Goal: Information Seeking & Learning: Find specific fact

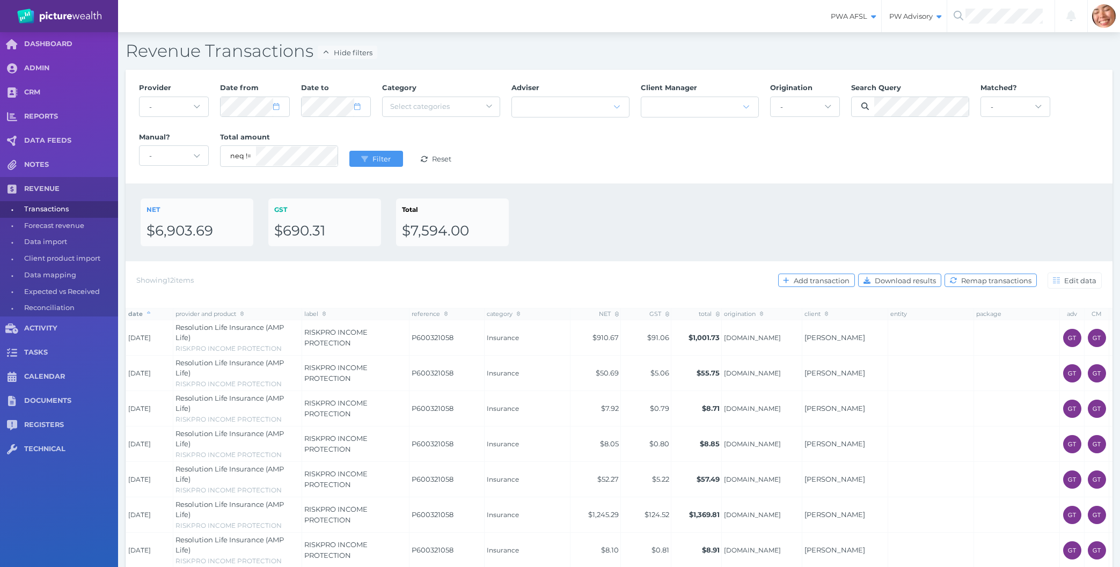
select select "25"
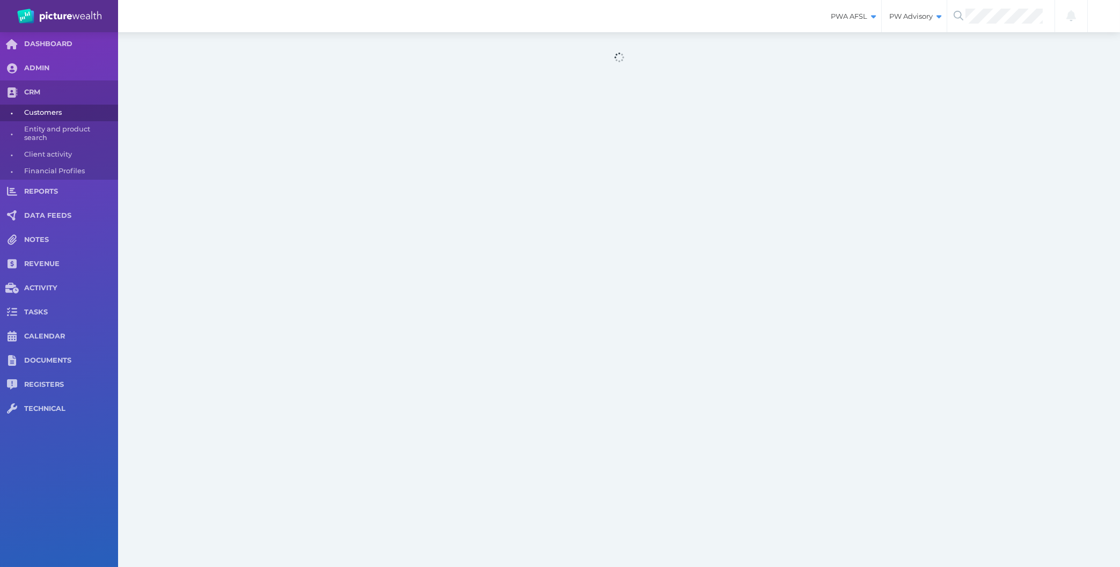
select select "25"
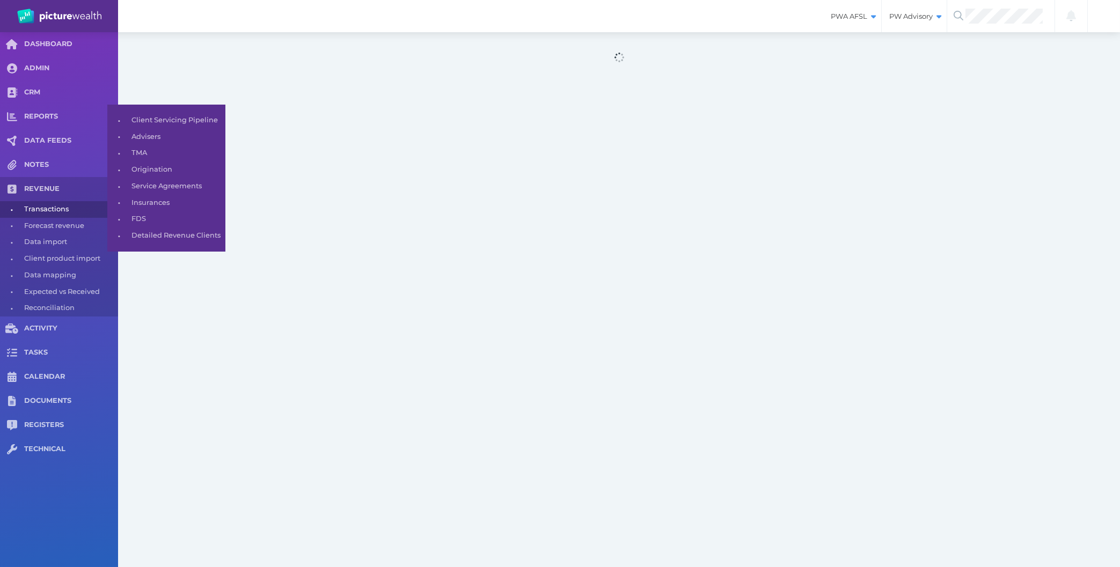
select select "25"
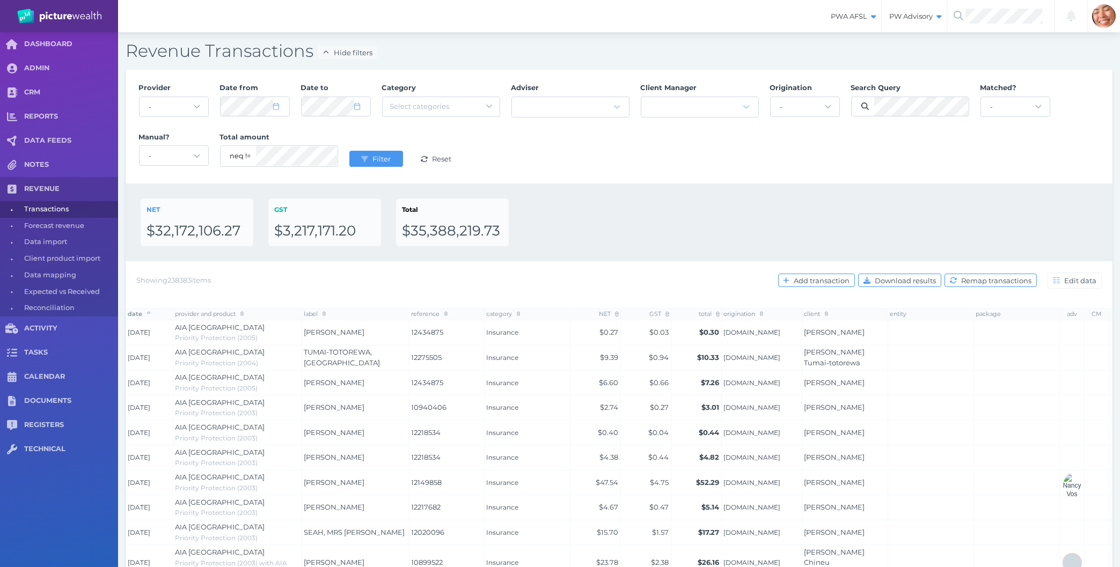
click at [671, 253] on div "NET $32,172,106.27 GST $3,217,171.20 Total $35,388,219.73" at bounding box center [619, 222] width 987 height 78
click at [609, 238] on div "NET $32,172,106.27 GST $3,217,171.20 Total $35,388,219.73" at bounding box center [619, 222] width 957 height 48
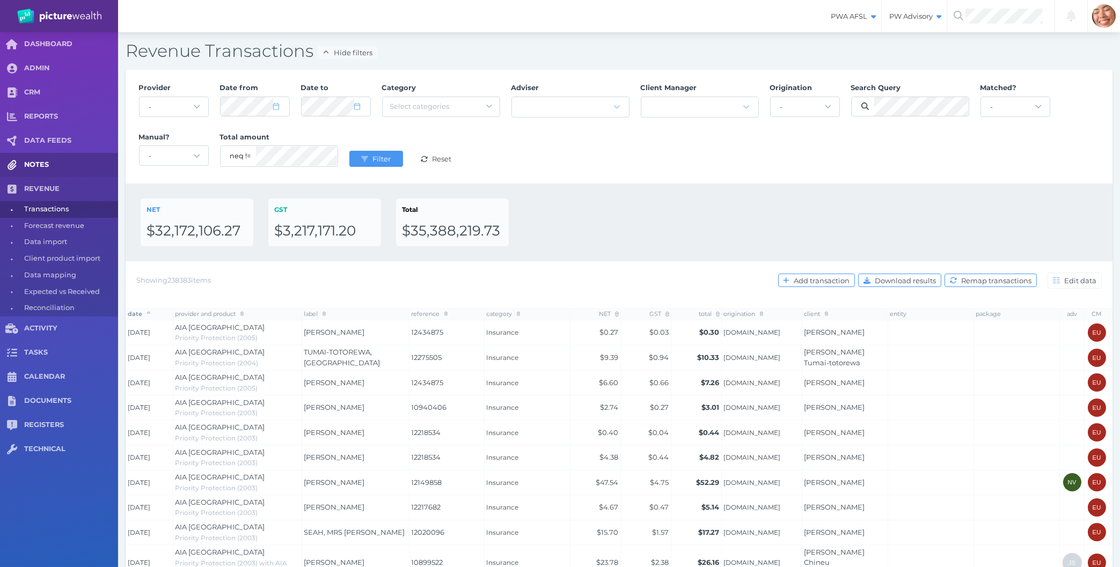
click at [41, 172] on link "NOTES" at bounding box center [59, 165] width 118 height 24
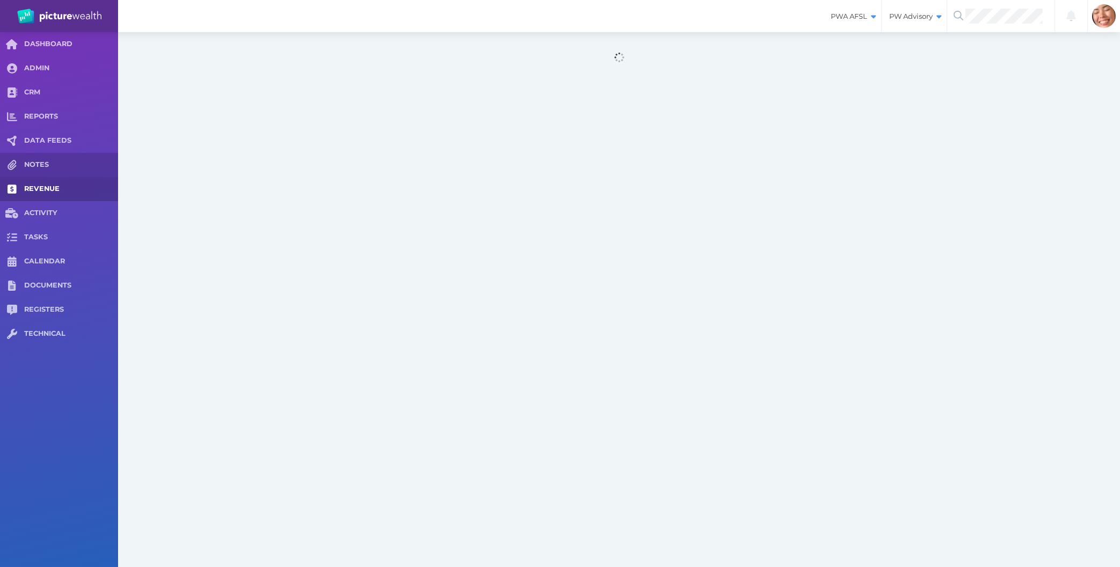
select select "50"
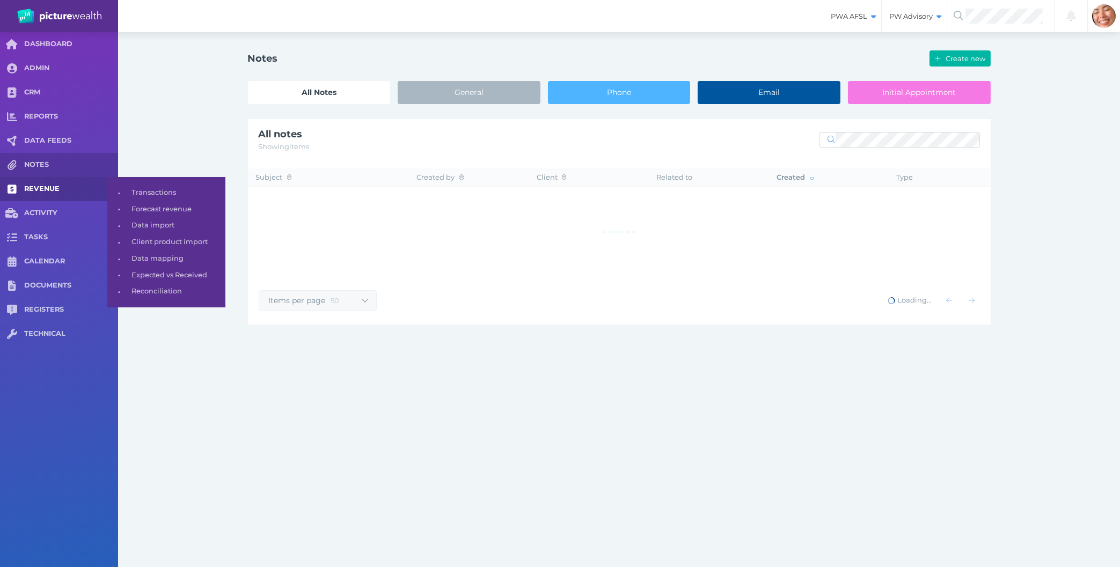
click at [41, 181] on link "REVENUE" at bounding box center [59, 189] width 118 height 24
select select "25"
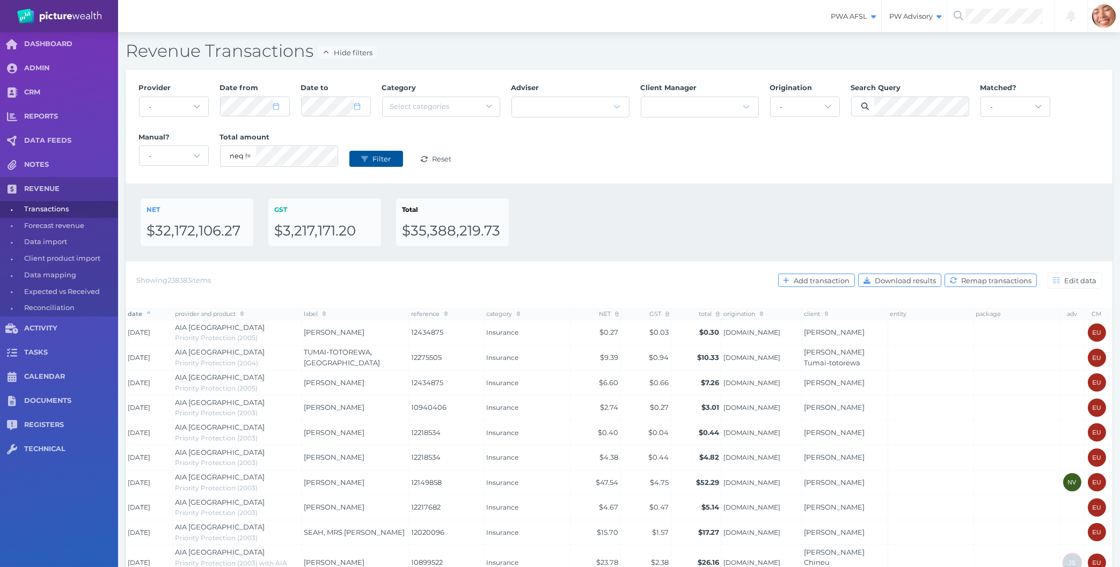
click at [381, 156] on span "Filter" at bounding box center [382, 159] width 25 height 9
click at [729, 152] on div "Provider - Acuity Fee Revenue Acuity Trustee Advocate Private Wealth Pty Ltd AI…" at bounding box center [619, 126] width 972 height 99
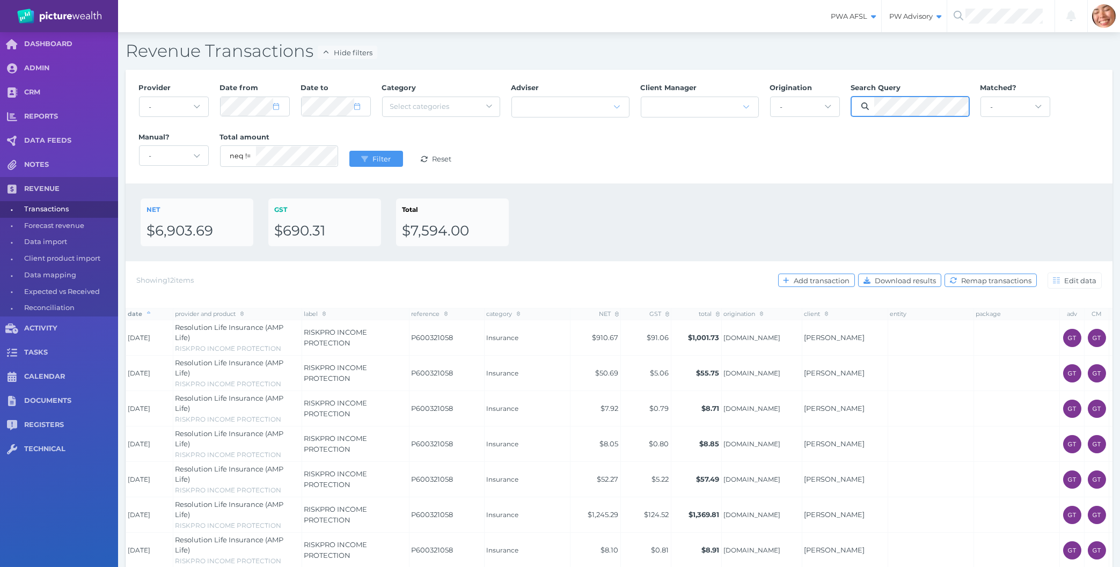
click at [349, 151] on button "Filter" at bounding box center [376, 159] width 54 height 16
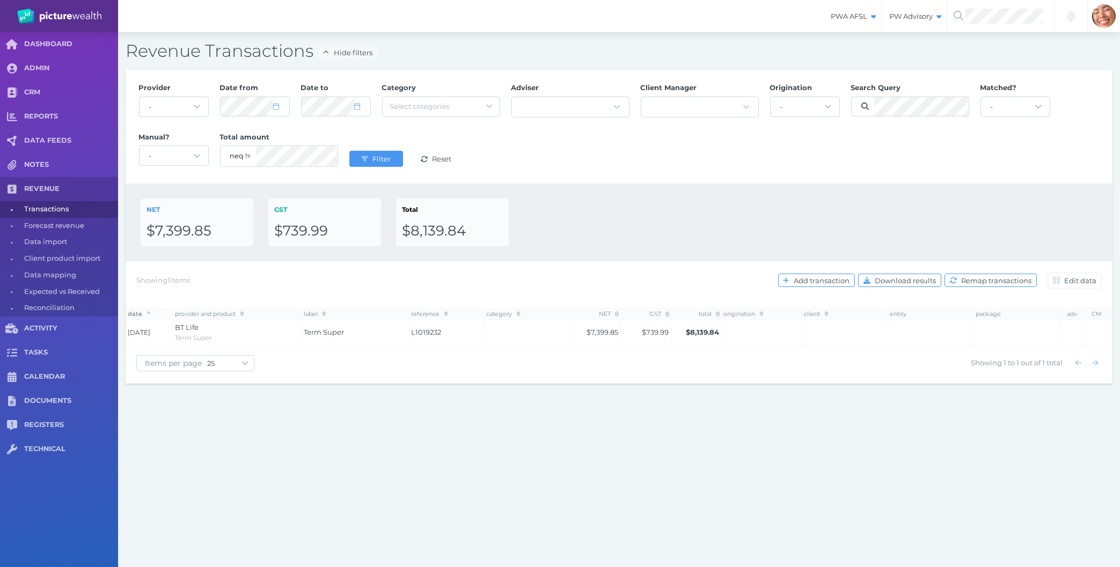
click at [823, 479] on div "PWA AFSL Switch to license: PWA AFSL NEO AFSL (inactive) PW Advisory Switch to …" at bounding box center [560, 283] width 1120 height 567
drag, startPoint x: 610, startPoint y: 197, endPoint x: 596, endPoint y: 421, distance: 224.2
click at [596, 421] on div "PWA AFSL Switch to license: PWA AFSL NEO AFSL (inactive) PW Advisory Switch to …" at bounding box center [560, 283] width 1120 height 567
drag, startPoint x: 589, startPoint y: 436, endPoint x: 564, endPoint y: 166, distance: 271.5
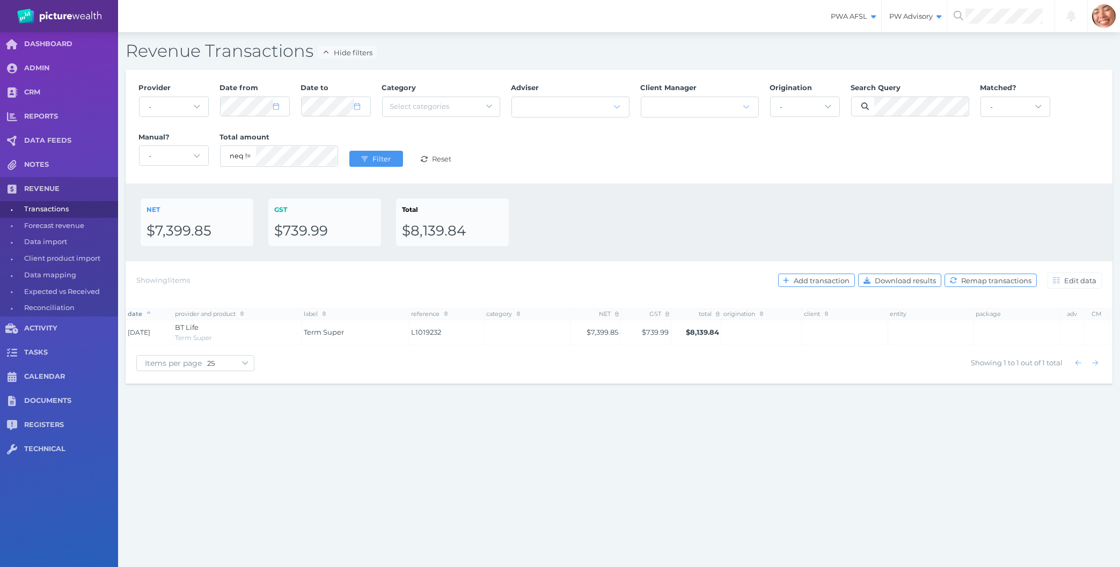
click at [564, 166] on div "PWA AFSL Switch to license: PWA AFSL NEO AFSL (inactive) PW Advisory Switch to …" at bounding box center [560, 283] width 1120 height 567
click at [564, 166] on div "Provider - Acuity Fee Revenue Acuity Trustee Advocate Private Wealth Pty Ltd AI…" at bounding box center [619, 126] width 972 height 99
click at [294, 106] on div "Provider - Acuity Fee Revenue Acuity Trustee Advocate Private Wealth Pty Ltd AI…" at bounding box center [619, 126] width 972 height 99
click at [207, 106] on div "Provider - Acuity Fee Revenue Acuity Trustee Advocate Private Wealth Pty Ltd AI…" at bounding box center [619, 126] width 972 height 99
select select "6"
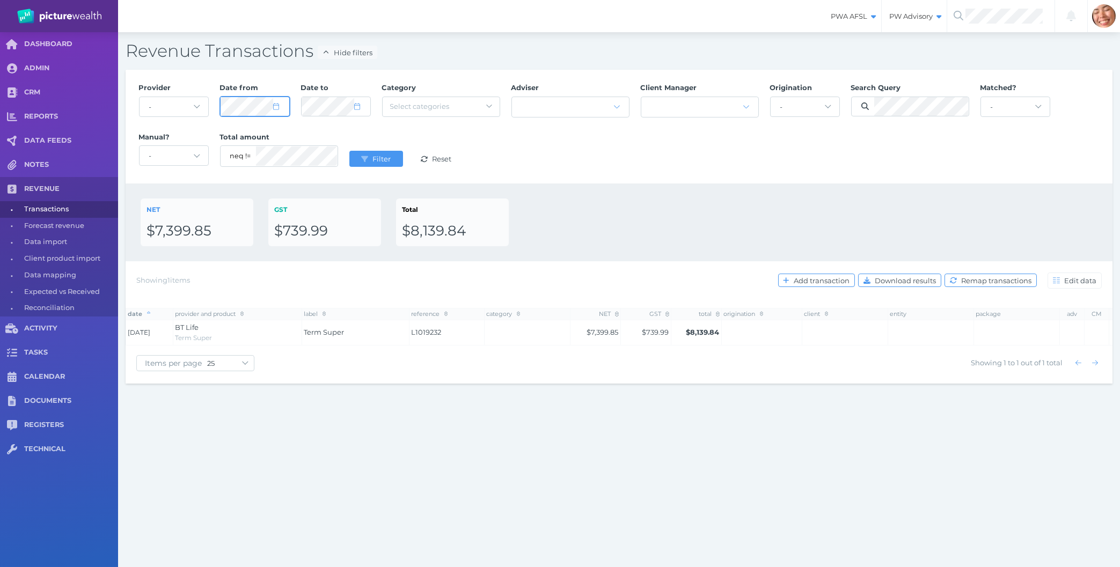
select select "2020"
click at [366, 154] on button "Filter" at bounding box center [376, 159] width 54 height 16
click at [737, 212] on div "NET $7,399.85 GST $739.99 Total $8,139.84" at bounding box center [619, 222] width 957 height 48
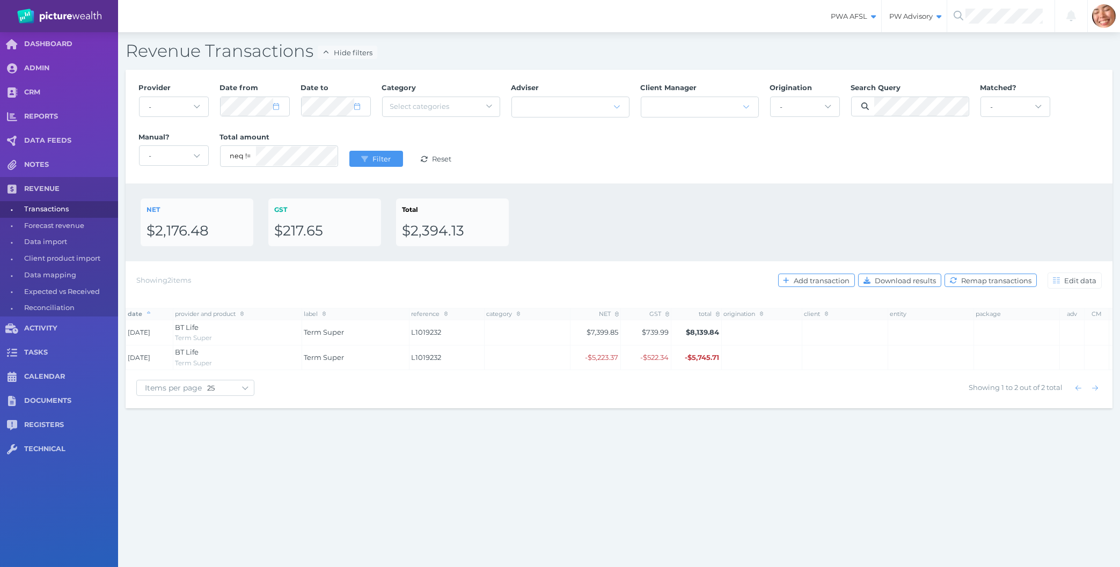
click at [540, 469] on div "PWA AFSL Switch to license: PWA AFSL NEO AFSL (inactive) PW Advisory Switch to …" at bounding box center [560, 283] width 1120 height 567
click at [437, 497] on div "PWA AFSL Switch to license: PWA AFSL NEO AFSL (inactive) PW Advisory Switch to …" at bounding box center [560, 283] width 1120 height 567
click at [629, 486] on div "PWA AFSL Switch to license: PWA AFSL NEO AFSL (inactive) PW Advisory Switch to …" at bounding box center [560, 283] width 1120 height 567
drag, startPoint x: 649, startPoint y: 494, endPoint x: 636, endPoint y: 211, distance: 283.5
click at [636, 211] on div "PWA AFSL Switch to license: PWA AFSL NEO AFSL (inactive) PW Advisory Switch to …" at bounding box center [560, 283] width 1120 height 567
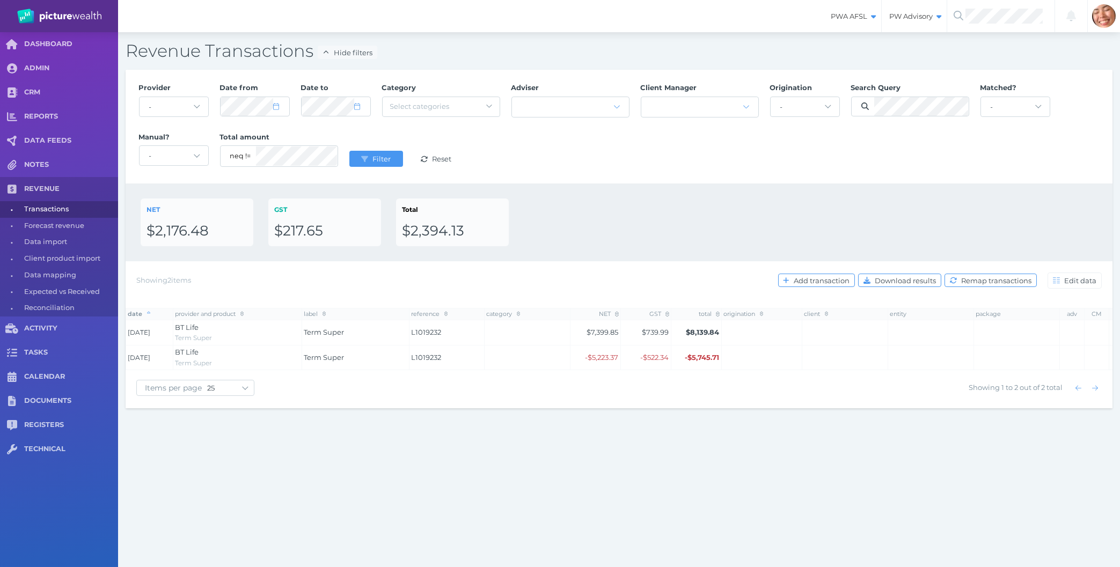
click at [638, 210] on div "NET $2,176.48 GST $217.65 Total $2,394.13" at bounding box center [619, 222] width 957 height 48
click at [1031, 464] on div "PWA AFSL Switch to license: PWA AFSL NEO AFSL (inactive) PW Advisory Switch to …" at bounding box center [560, 283] width 1120 height 567
click at [765, 514] on div "PWA AFSL Switch to license: PWA AFSL NEO AFSL (inactive) PW Advisory Switch to …" at bounding box center [560, 283] width 1120 height 567
click at [636, 490] on div "PWA AFSL Switch to license: PWA AFSL NEO AFSL (inactive) PW Advisory Switch to …" at bounding box center [560, 283] width 1120 height 567
click at [297, 415] on div "Revenue Transactions Hide filters Provider - Acuity Fee Revenue Acuity Trustee …" at bounding box center [619, 224] width 1002 height 384
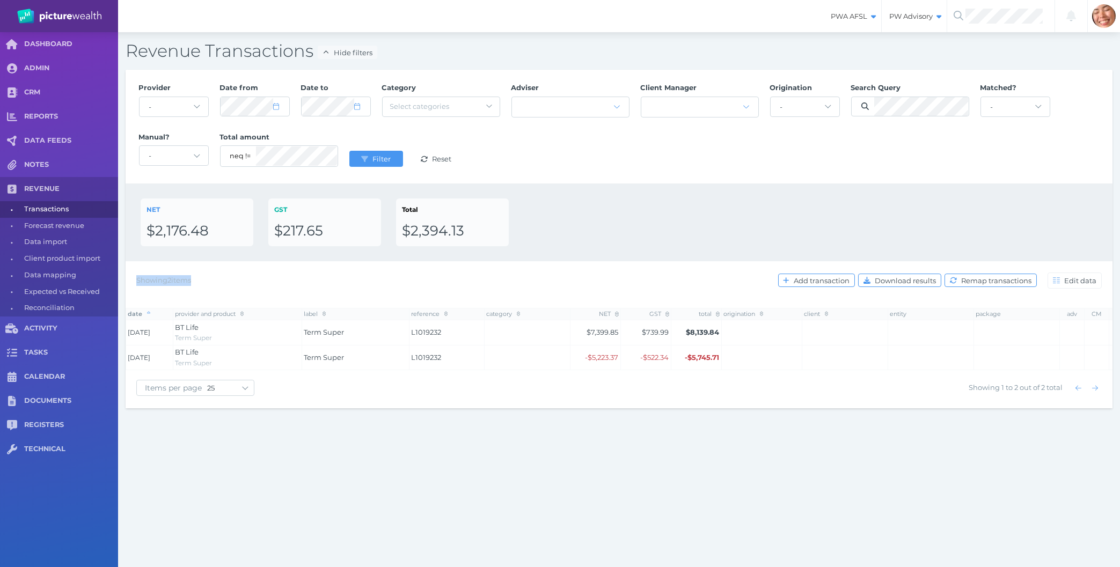
drag, startPoint x: 735, startPoint y: 372, endPoint x: 669, endPoint y: 245, distance: 142.8
click at [669, 245] on div "PWA AFSL Switch to license: PWA AFSL NEO AFSL (inactive) PW Advisory Switch to …" at bounding box center [560, 283] width 1120 height 567
click at [669, 245] on div "NET $2,176.48 GST $217.65 Total $2,394.13" at bounding box center [619, 222] width 957 height 48
drag, startPoint x: 642, startPoint y: 216, endPoint x: 643, endPoint y: 448, distance: 231.8
click at [643, 448] on div "PWA AFSL Switch to license: PWA AFSL NEO AFSL (inactive) PW Advisory Switch to …" at bounding box center [560, 283] width 1120 height 567
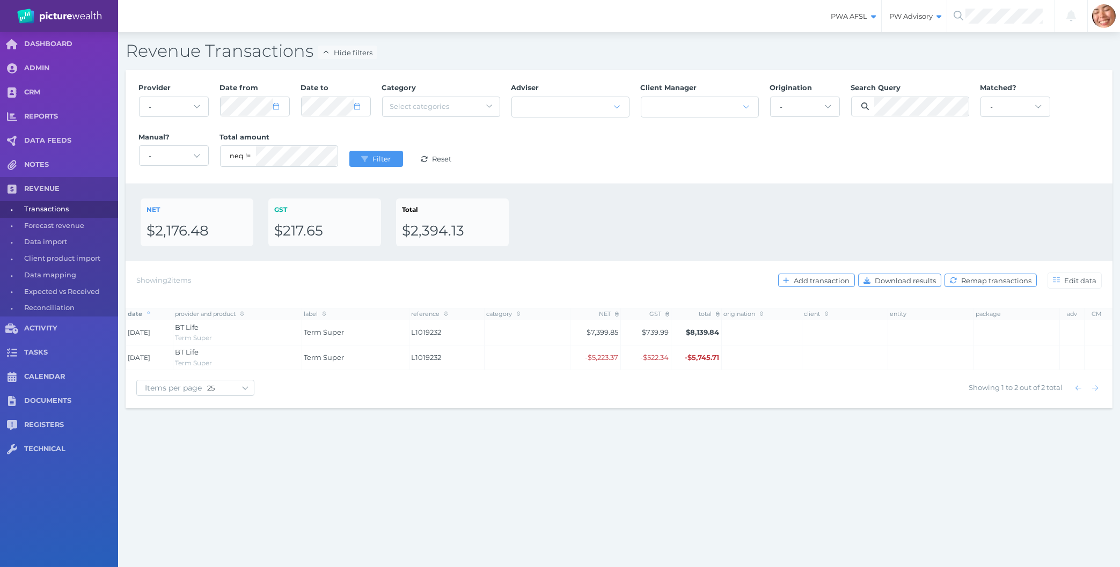
click at [643, 448] on div "PWA AFSL Switch to license: PWA AFSL NEO AFSL (inactive) PW Advisory Switch to …" at bounding box center [560, 283] width 1120 height 567
click at [386, 435] on div "PWA AFSL Switch to license: PWA AFSL NEO AFSL (inactive) PW Advisory Switch to …" at bounding box center [560, 283] width 1120 height 567
click at [938, 464] on div "PWA AFSL Switch to license: PWA AFSL NEO AFSL (inactive) PW Advisory Switch to …" at bounding box center [560, 283] width 1120 height 567
click at [349, 151] on button "Filter" at bounding box center [376, 159] width 54 height 16
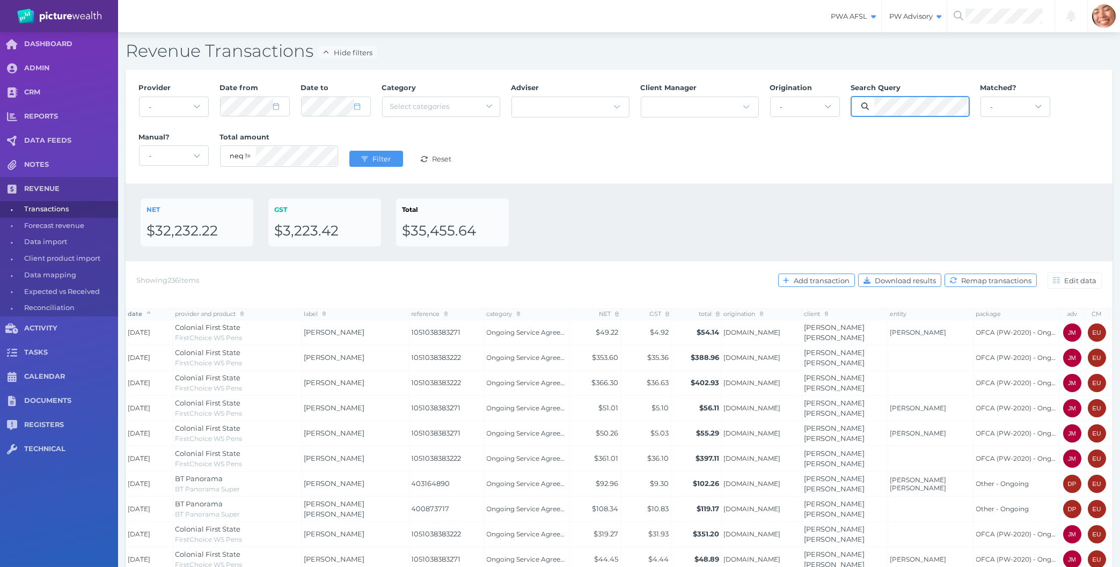
click at [349, 151] on button "Filter" at bounding box center [376, 159] width 54 height 16
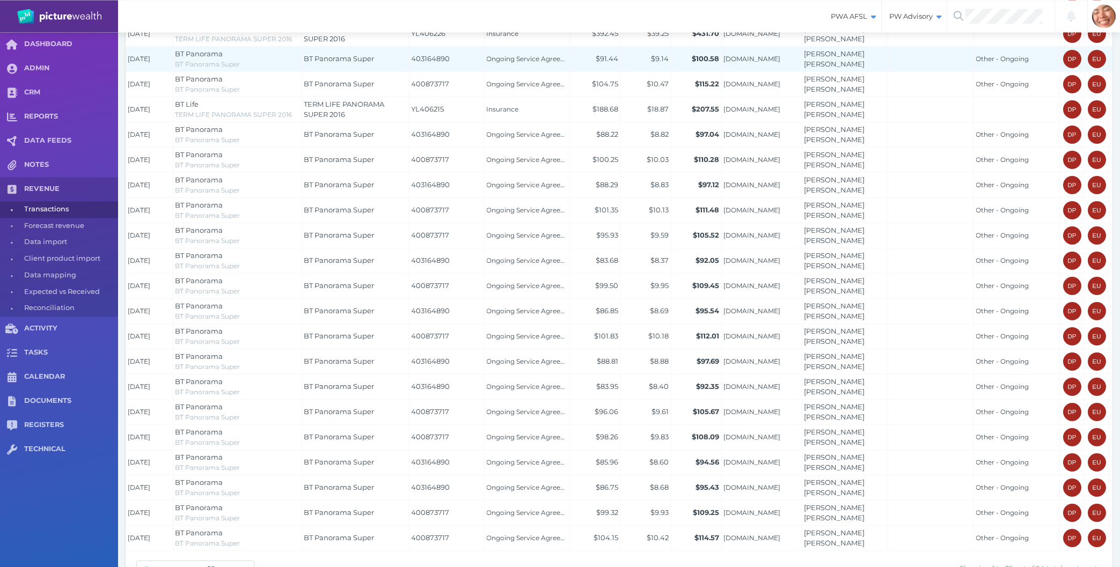
scroll to position [57, 0]
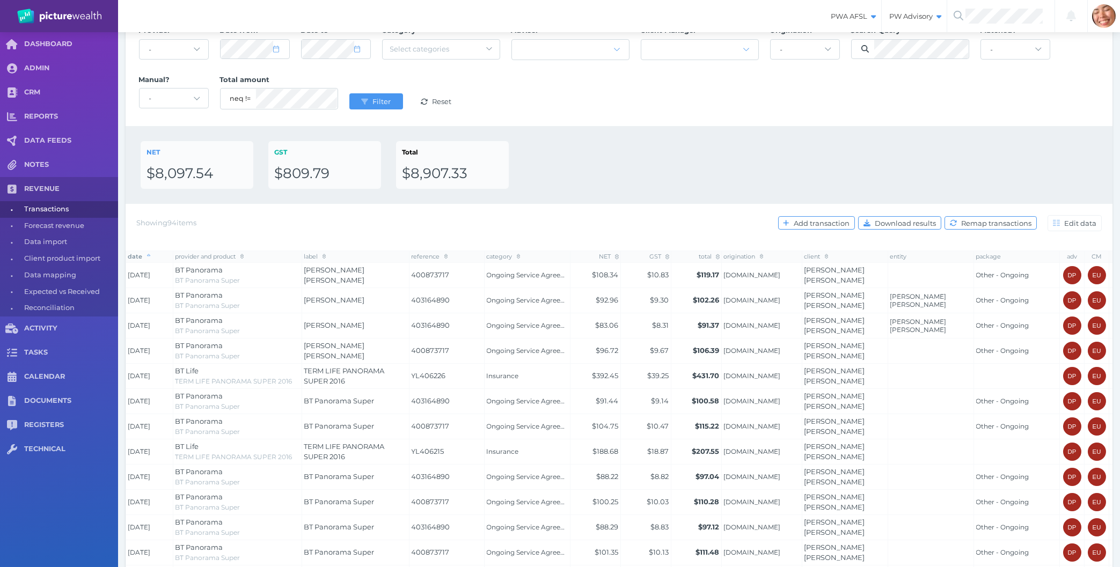
click at [139, 260] on span "date" at bounding box center [139, 257] width 23 height 8
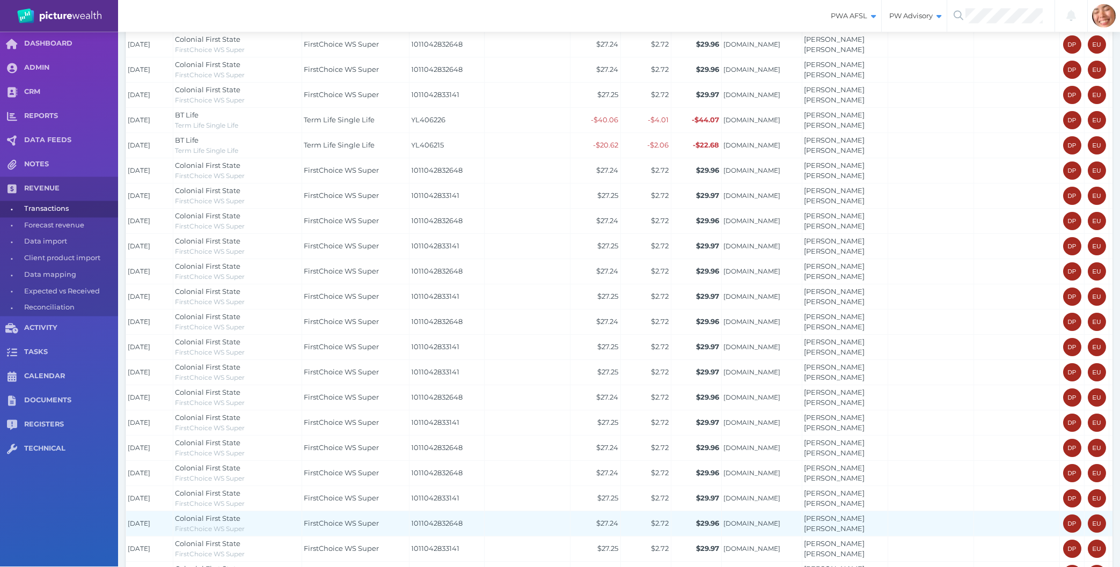
scroll to position [427, 0]
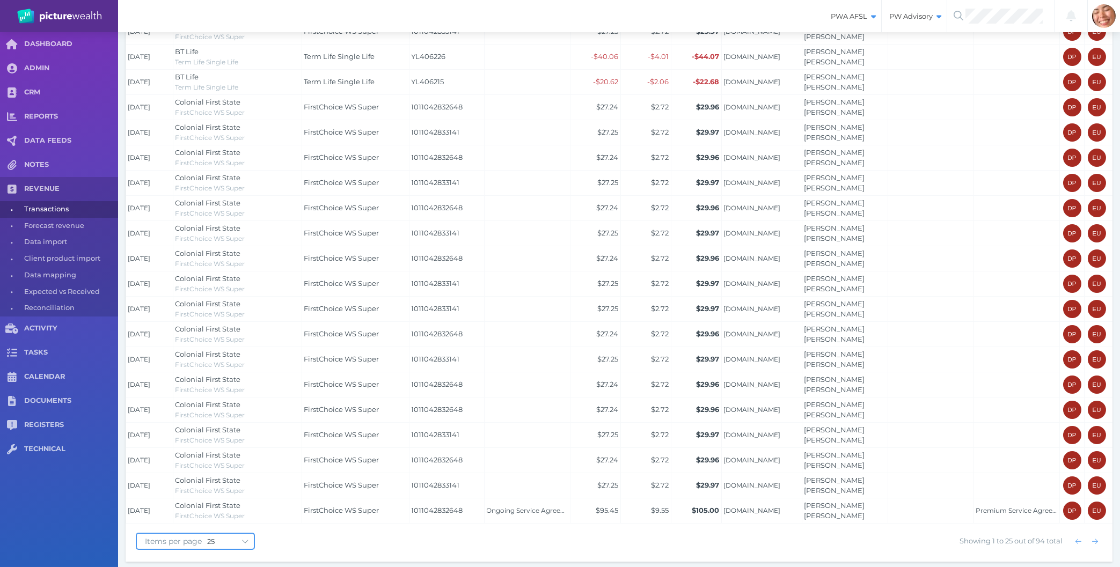
select select "100"
click option "100" at bounding box center [0, 0] width 0 height 0
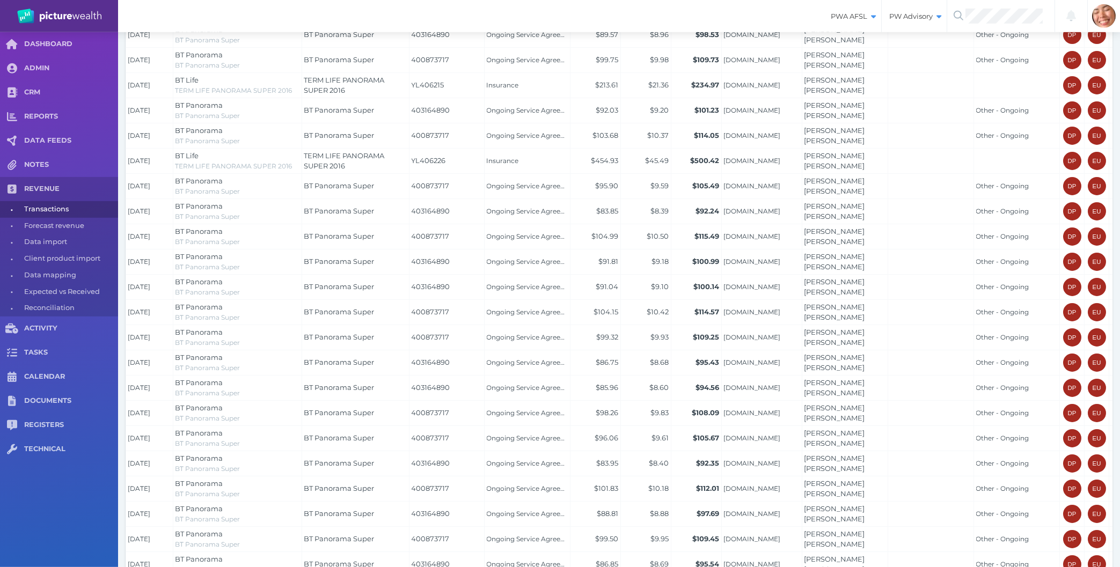
scroll to position [0, 0]
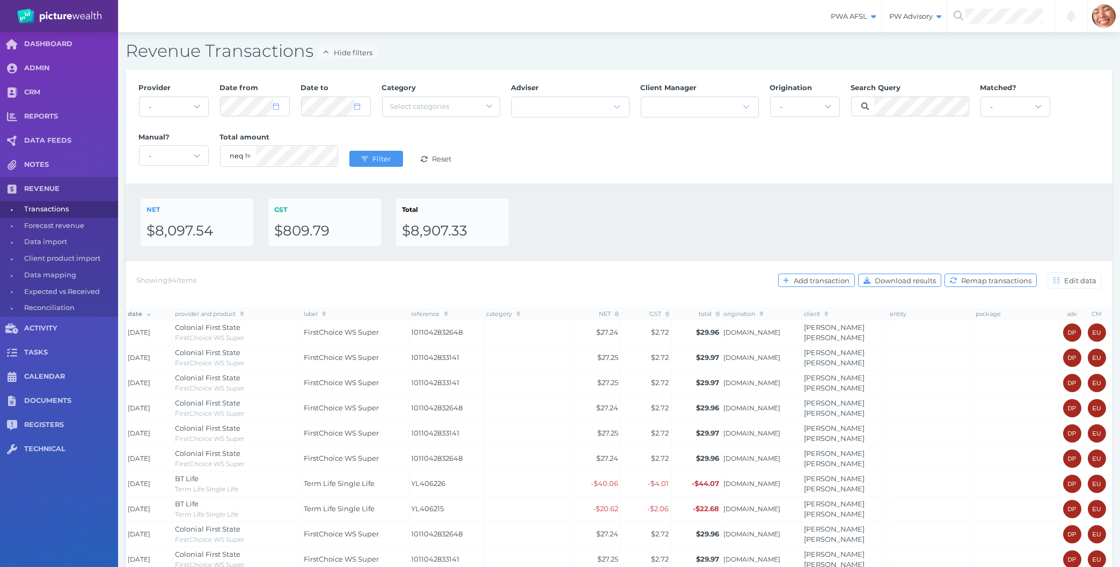
click at [689, 200] on div "NET $8,097.54 GST $809.79 Total $8,907.33" at bounding box center [619, 222] width 957 height 48
click at [367, 155] on span "submit" at bounding box center [363, 159] width 14 height 9
click at [741, 137] on div "Provider - Acuity Fee Revenue Acuity Trustee Advocate Private Wealth Pty Ltd AI…" at bounding box center [619, 126] width 972 height 99
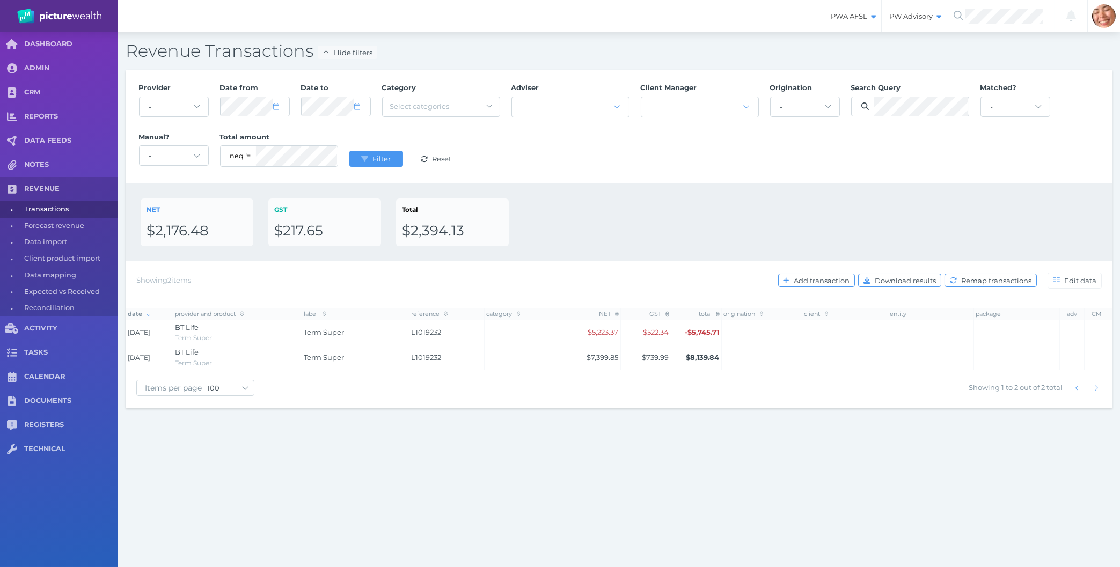
click at [428, 472] on div "PWA AFSL Switch to license: PWA AFSL NEO AFSL (inactive) PW Advisory Switch to …" at bounding box center [560, 283] width 1120 height 567
drag, startPoint x: 437, startPoint y: 492, endPoint x: 426, endPoint y: 495, distance: 11.6
click at [437, 492] on div "PWA AFSL Switch to license: PWA AFSL NEO AFSL (inactive) PW Advisory Switch to …" at bounding box center [560, 283] width 1120 height 567
click at [349, 483] on div "PWA AFSL Switch to license: PWA AFSL NEO AFSL (inactive) PW Advisory Switch to …" at bounding box center [560, 283] width 1120 height 567
click at [327, 447] on div "PWA AFSL Switch to license: PWA AFSL NEO AFSL (inactive) PW Advisory Switch to …" at bounding box center [560, 283] width 1120 height 567
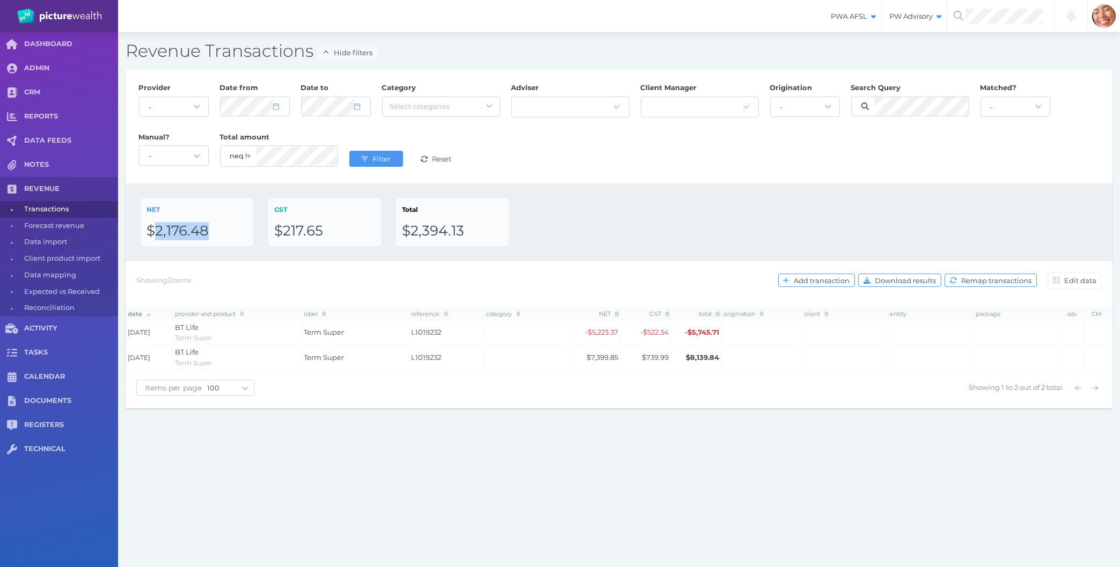
drag, startPoint x: 153, startPoint y: 235, endPoint x: 209, endPoint y: 233, distance: 56.4
click at [209, 233] on div "$2,176.48" at bounding box center [196, 231] width 101 height 18
copy div "2,176.48"
drag, startPoint x: 282, startPoint y: 231, endPoint x: 349, endPoint y: 231, distance: 67.1
click at [349, 231] on div "$217.65" at bounding box center [324, 231] width 101 height 18
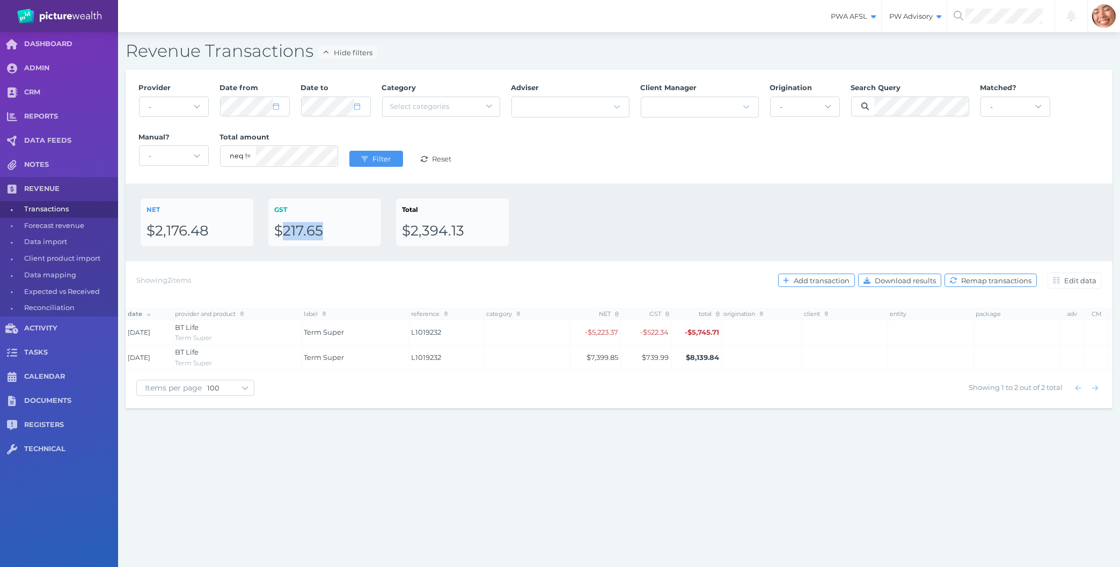
copy div "217.65"
click at [712, 443] on div "PWA AFSL Switch to license: PWA AFSL NEO AFSL (inactive) PW Advisory Switch to …" at bounding box center [560, 283] width 1120 height 567
drag, startPoint x: 739, startPoint y: 460, endPoint x: 688, endPoint y: 234, distance: 232.2
click at [688, 234] on div "PWA AFSL Switch to license: PWA AFSL NEO AFSL (inactive) PW Advisory Switch to …" at bounding box center [560, 283] width 1120 height 567
click at [658, 202] on div "NET $2,176.48 GST $217.65 Total $2,394.13" at bounding box center [619, 222] width 957 height 48
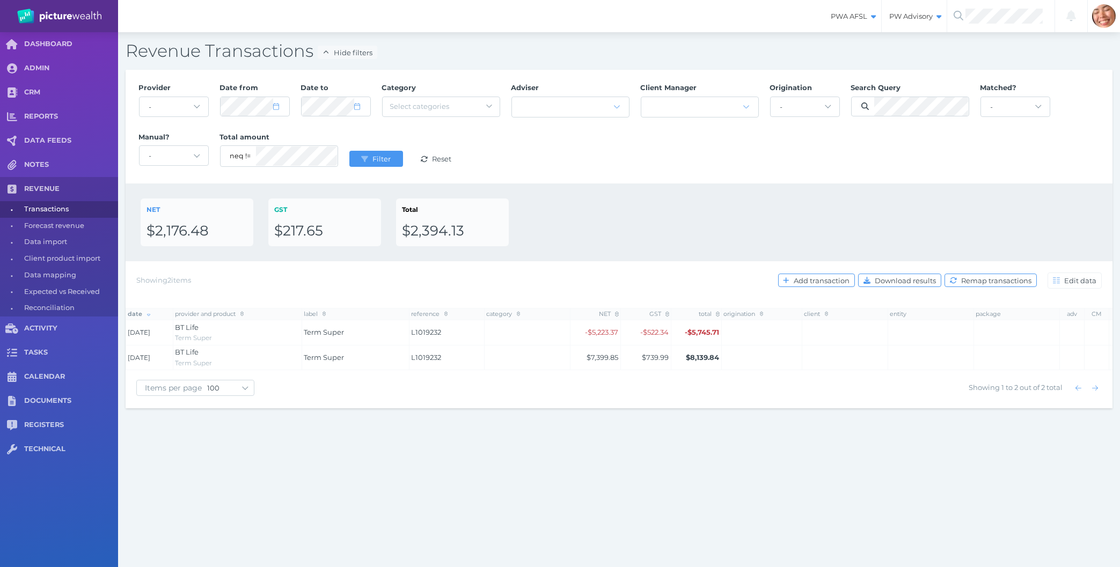
click at [852, 454] on div "PWA AFSL Switch to license: PWA AFSL NEO AFSL (inactive) PW Advisory Switch to …" at bounding box center [560, 283] width 1120 height 567
click at [769, 282] on div "Showing 2 items Add transaction Download results Remap transactions Edit data" at bounding box center [618, 280] width 965 height 23
click at [255, 506] on div "PWA AFSL Switch to license: PWA AFSL NEO AFSL (inactive) PW Advisory Switch to …" at bounding box center [560, 283] width 1120 height 567
click at [714, 199] on div "NET $2,176.48 GST $217.65 Total $2,394.13" at bounding box center [619, 222] width 957 height 48
click at [658, 130] on div "Provider - Acuity Fee Revenue Acuity Trustee Advocate Private Wealth Pty Ltd AI…" at bounding box center [619, 126] width 972 height 99
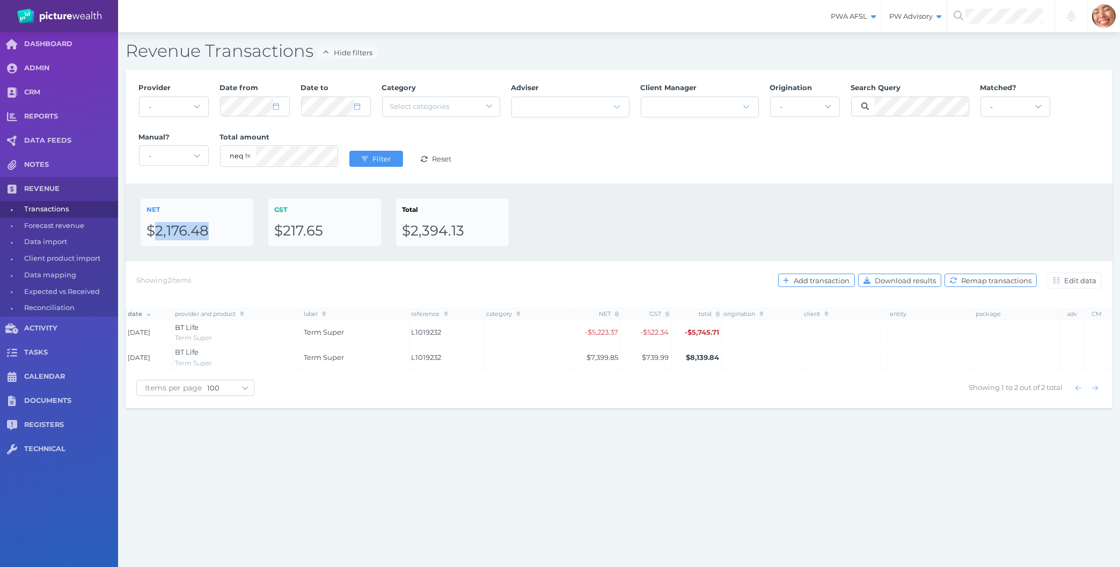
drag, startPoint x: 159, startPoint y: 233, endPoint x: 207, endPoint y: 230, distance: 47.8
click at [207, 230] on div "$2,176.48" at bounding box center [196, 231] width 101 height 18
copy div "2,176.48"
click at [199, 473] on div "PWA AFSL Switch to license: PWA AFSL NEO AFSL (inactive) PW Advisory Switch to …" at bounding box center [560, 283] width 1120 height 567
drag, startPoint x: 151, startPoint y: 230, endPoint x: 191, endPoint y: 230, distance: 40.2
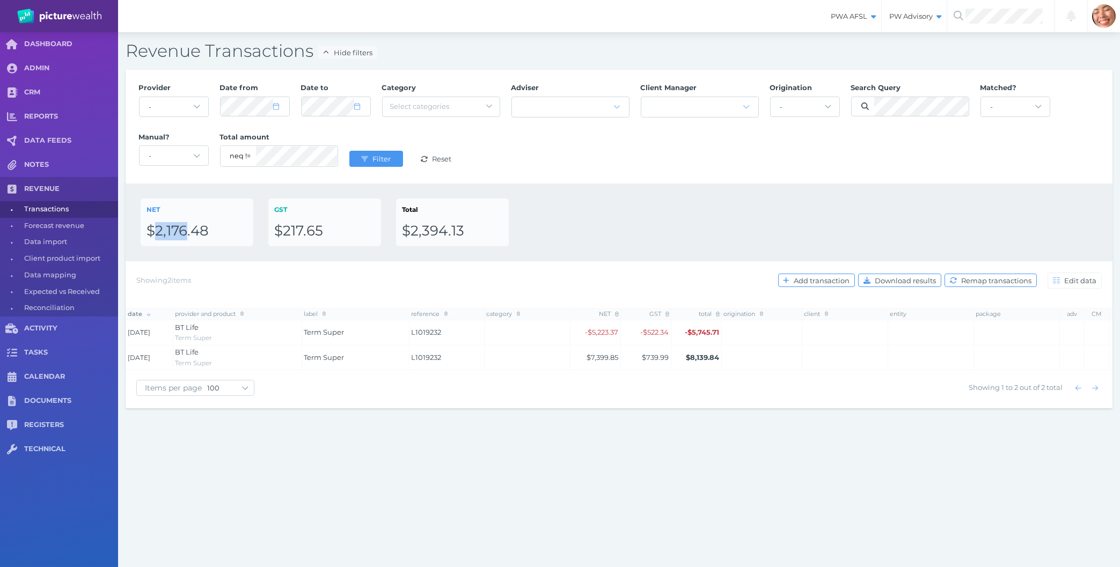
click at [191, 230] on div "$2,176.48" at bounding box center [196, 231] width 101 height 18
drag, startPoint x: 210, startPoint y: 230, endPoint x: 196, endPoint y: 228, distance: 14.0
click at [209, 230] on div "$2,176.48" at bounding box center [196, 231] width 101 height 18
drag, startPoint x: 147, startPoint y: 230, endPoint x: 220, endPoint y: 226, distance: 73.6
click at [221, 226] on div "$2,176.48" at bounding box center [196, 231] width 101 height 18
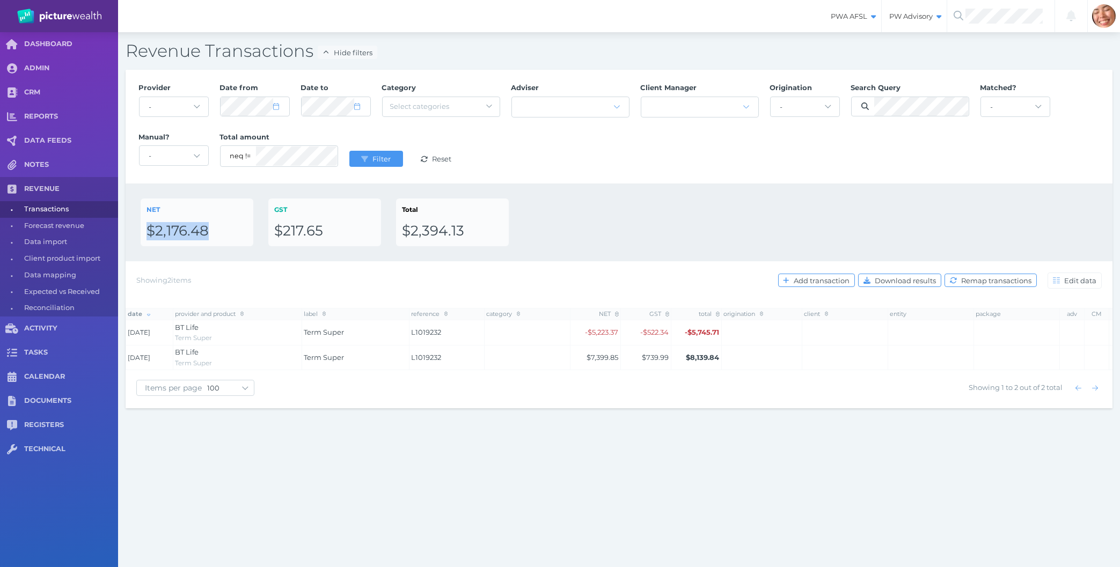
copy div "$2,176.48"
click at [349, 410] on div "Revenue Transactions Hide filters Provider - Acuity Fee Revenue Acuity Trustee …" at bounding box center [619, 224] width 1002 height 384
click at [174, 488] on div "PWA AFSL Switch to license: PWA AFSL NEO AFSL (inactive) PW Advisory Switch to …" at bounding box center [560, 283] width 1120 height 567
click at [244, 473] on div "PWA AFSL Switch to license: PWA AFSL NEO AFSL (inactive) PW Advisory Switch to …" at bounding box center [560, 283] width 1120 height 567
click at [195, 519] on div "PWA AFSL Switch to license: PWA AFSL NEO AFSL (inactive) PW Advisory Switch to …" at bounding box center [560, 283] width 1120 height 567
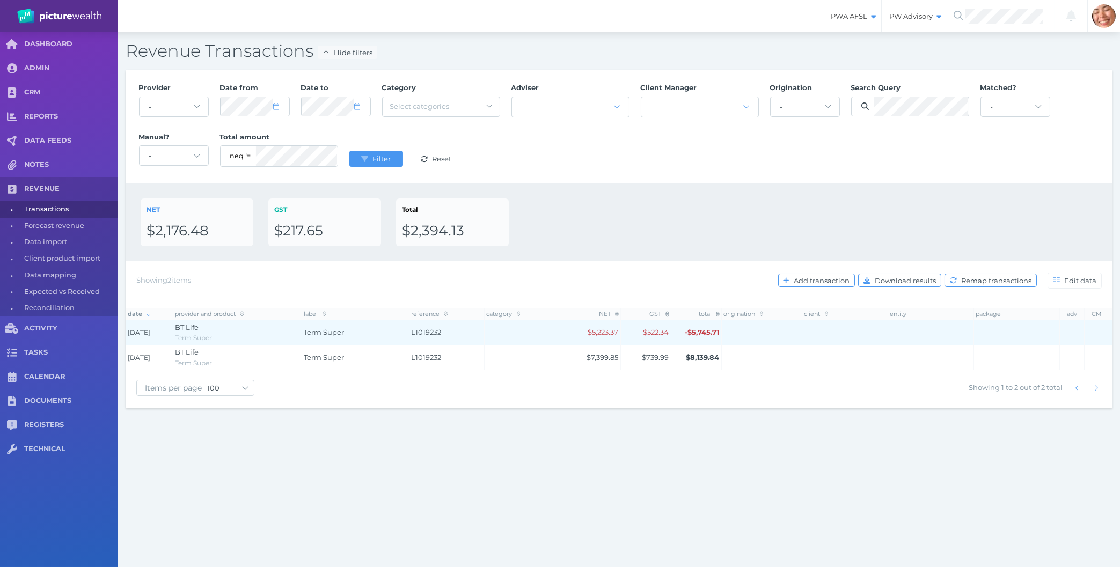
click at [249, 325] on div "BT Life" at bounding box center [237, 327] width 124 height 11
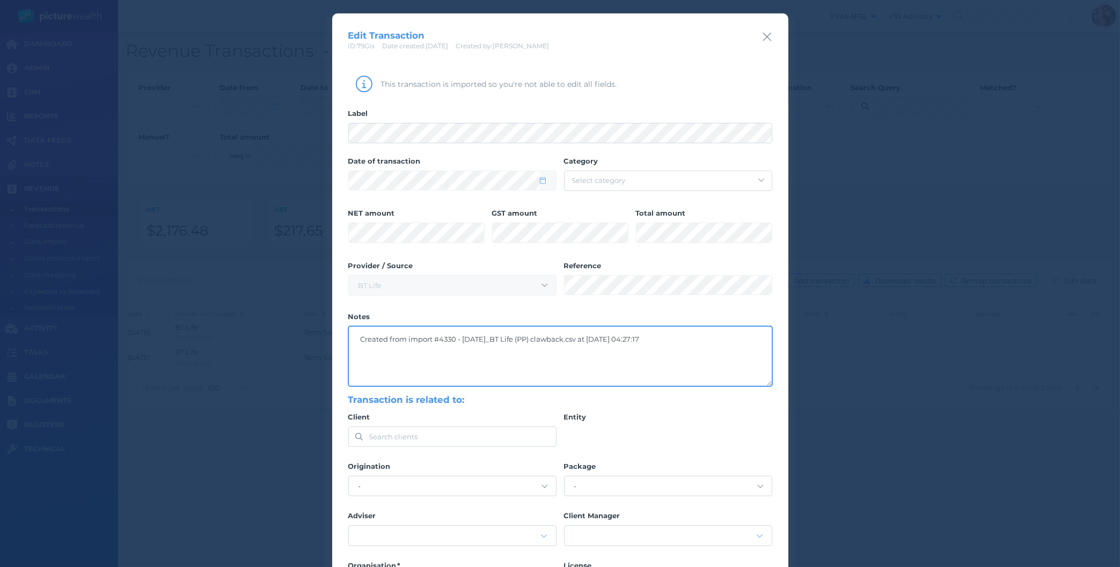
drag, startPoint x: 488, startPoint y: 340, endPoint x: 479, endPoint y: 339, distance: 8.7
click at [489, 340] on textarea "Created from import #4330 - 2025 05 03_BT Life (PP) clawback.csv at 2025-07-28 …" at bounding box center [560, 356] width 423 height 59
click at [428, 512] on div "Transaction is related to: Client Search clients Entity Origination - AaronDunc…" at bounding box center [560, 495] width 424 height 202
click at [767, 35] on icon "button" at bounding box center [767, 36] width 10 height 13
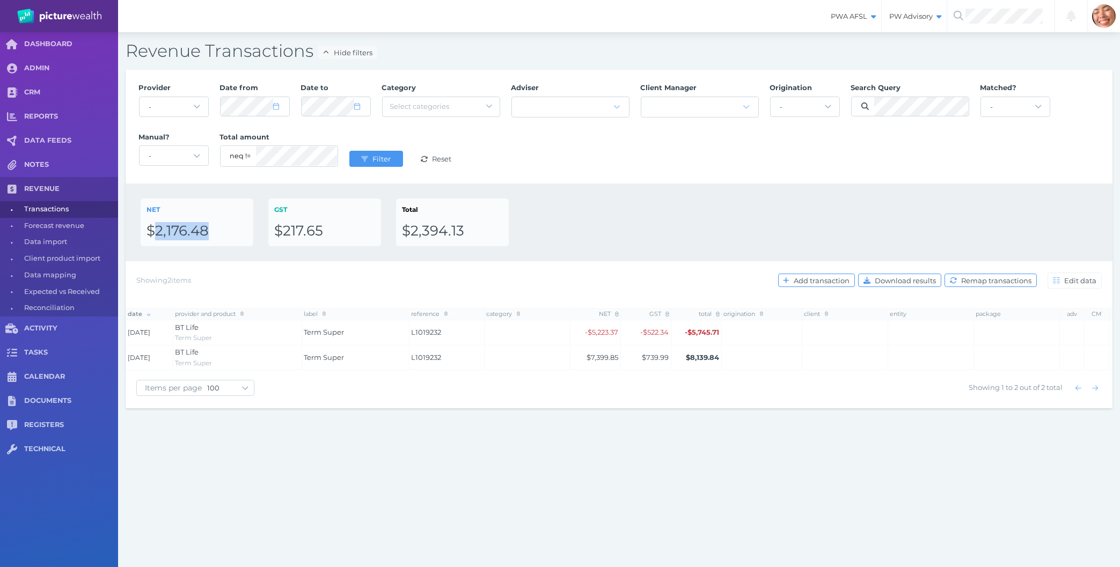
drag, startPoint x: 153, startPoint y: 230, endPoint x: 206, endPoint y: 232, distance: 52.6
click at [206, 232] on div "$2,176.48" at bounding box center [196, 231] width 101 height 18
copy div "2,176.48"
click at [158, 408] on div "Items per page 10 25 50 100 Showing 1 to 2 out of 2 total" at bounding box center [619, 389] width 987 height 38
click at [676, 456] on div "PWA AFSL Switch to license: PWA AFSL NEO AFSL (inactive) PW Advisory Switch to …" at bounding box center [560, 283] width 1120 height 567
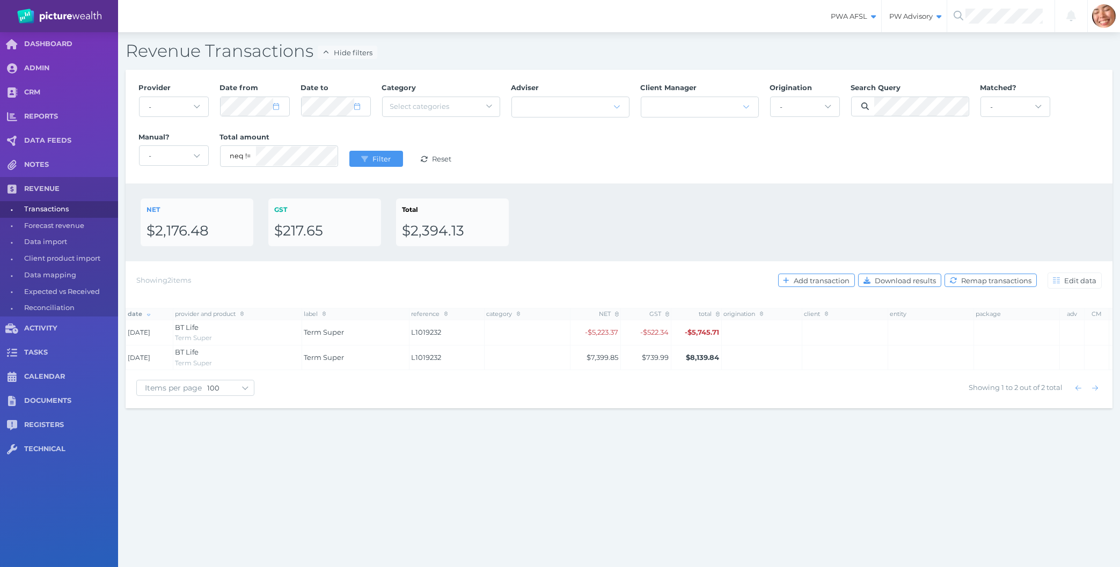
click at [513, 462] on div "PWA AFSL Switch to license: PWA AFSL NEO AFSL (inactive) PW Advisory Switch to …" at bounding box center [560, 283] width 1120 height 567
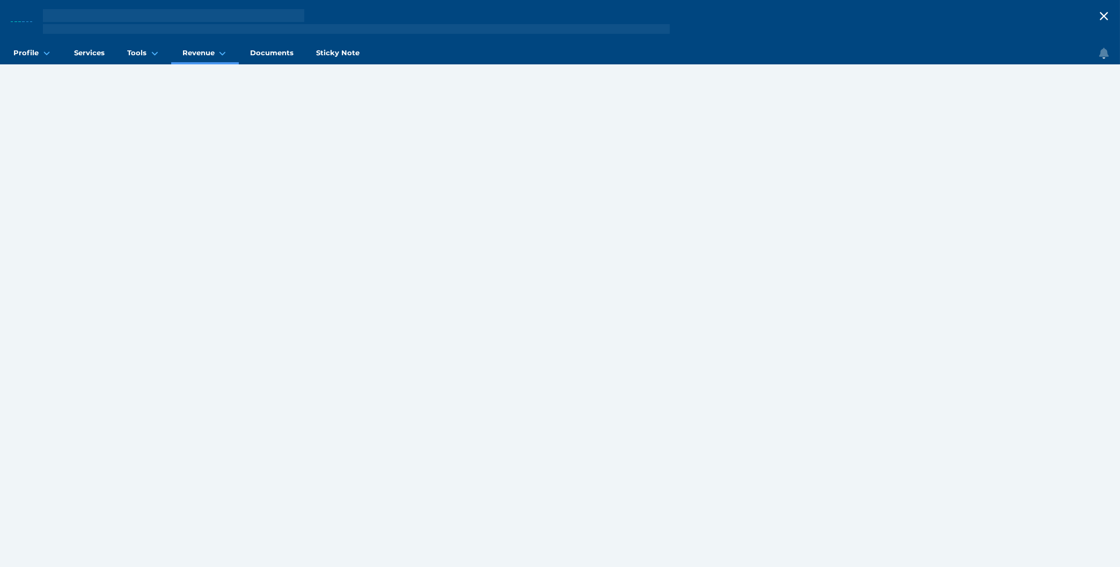
select select "25"
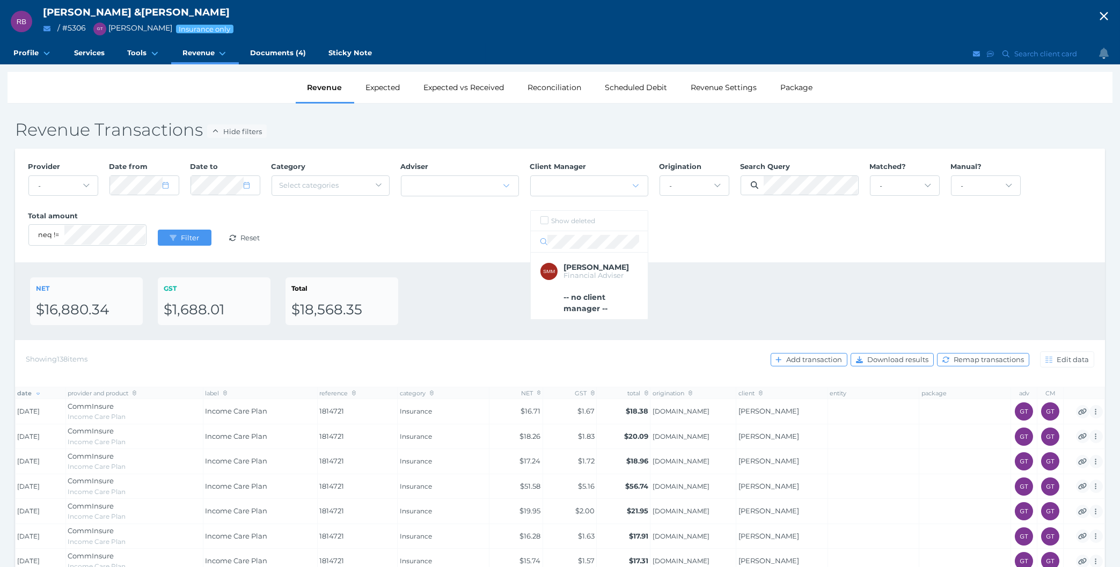
click at [504, 246] on div "Provider - Acuity Fee Revenue Acuity Trustee Advocate Private Wealth Pty Ltd AI…" at bounding box center [560, 205] width 1075 height 99
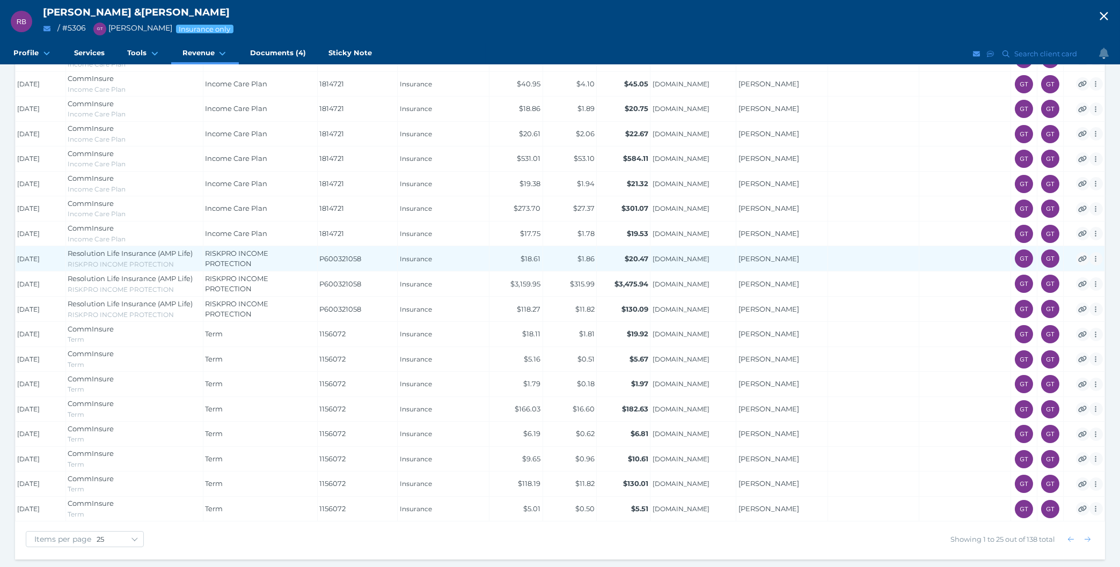
scroll to position [47, 0]
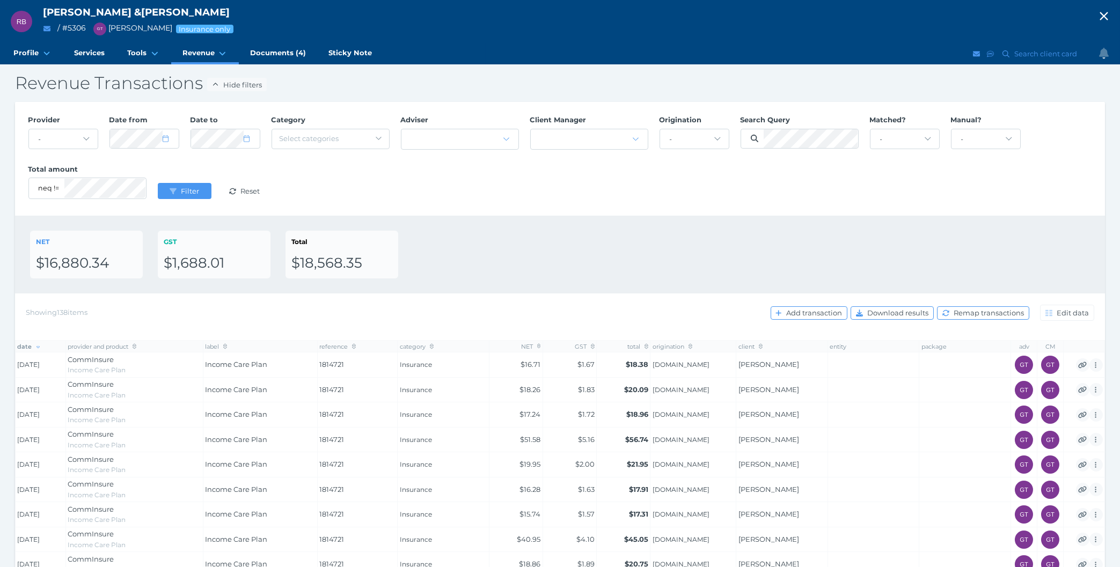
click at [531, 212] on div "Provider - Acuity Fee Revenue Acuity Trustee Advocate Private Wealth Pty Ltd AI…" at bounding box center [560, 159] width 1090 height 114
click at [278, 55] on span "Documents (4)" at bounding box center [278, 52] width 56 height 9
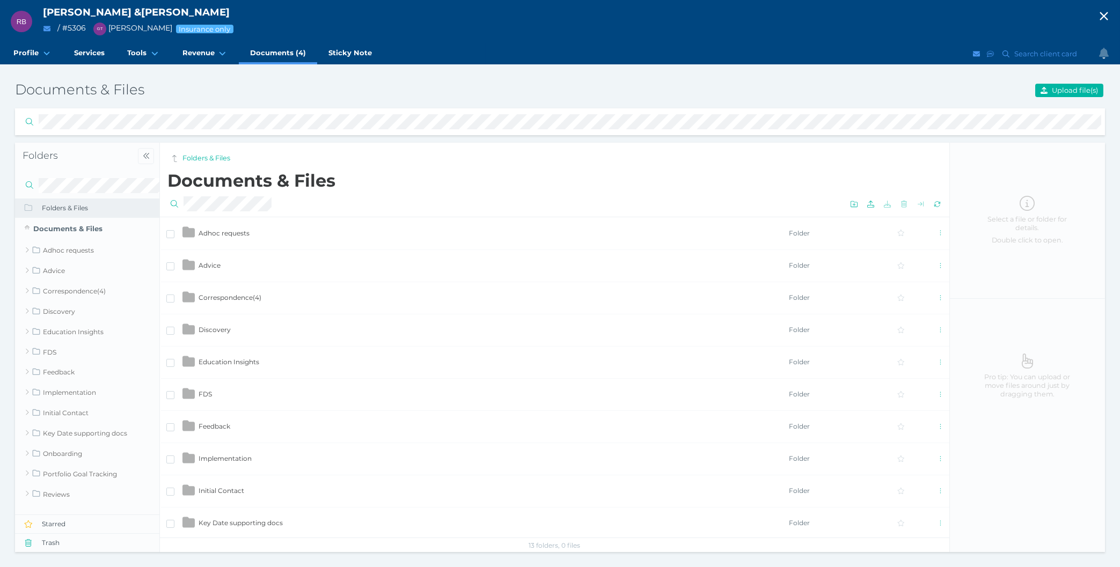
click at [250, 292] on td "Correspondence ( 4 )" at bounding box center [493, 298] width 590 height 32
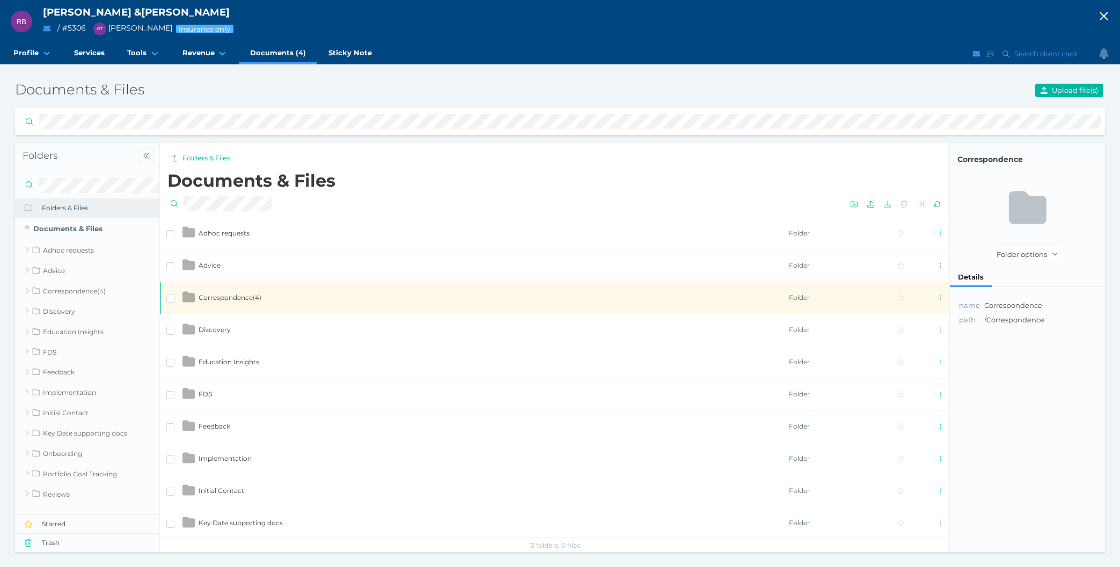
click at [250, 293] on td "Correspondence ( 4 )" at bounding box center [493, 298] width 590 height 32
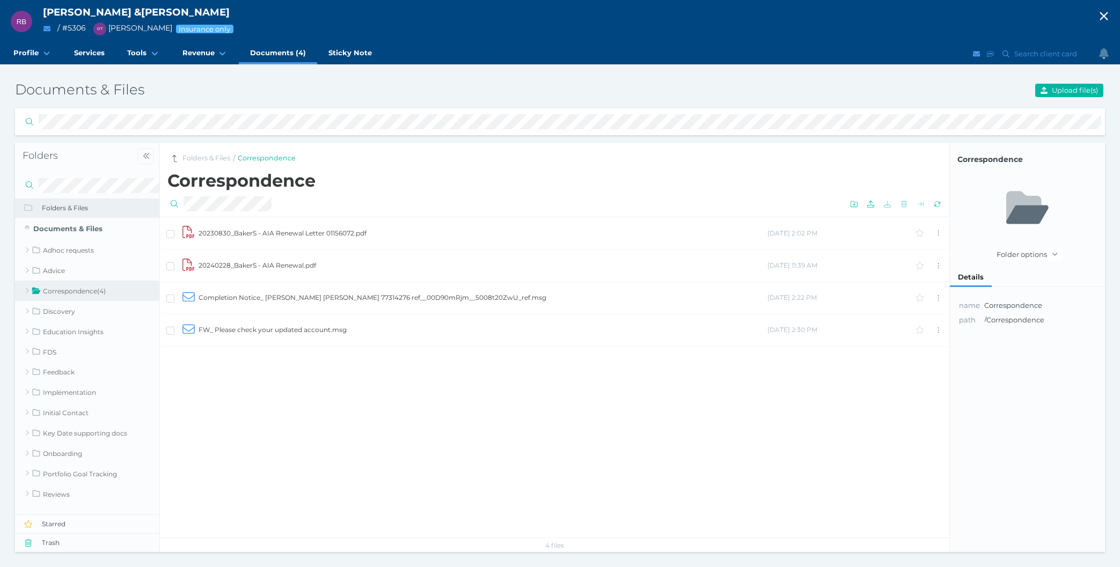
click at [276, 225] on td "20230830_BakerS - AIA Renewal Letter 01156072.pdf" at bounding box center [482, 233] width 569 height 32
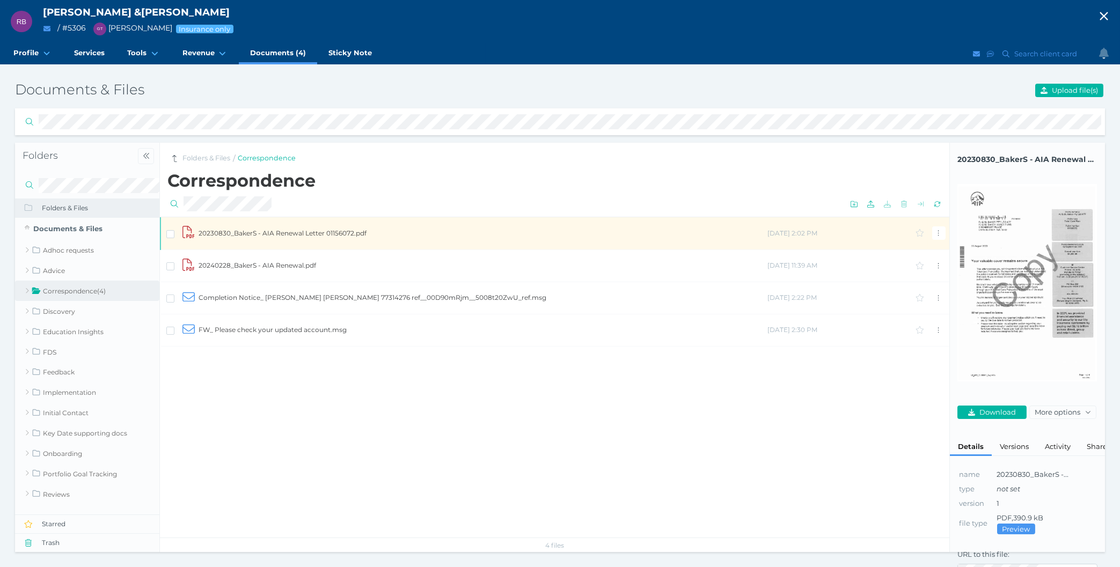
click at [414, 293] on td "Completion Notice_ [PERSON_NAME] [PERSON_NAME] 77314276 ref__00D90mRjm__5008t20…" at bounding box center [482, 298] width 569 height 32
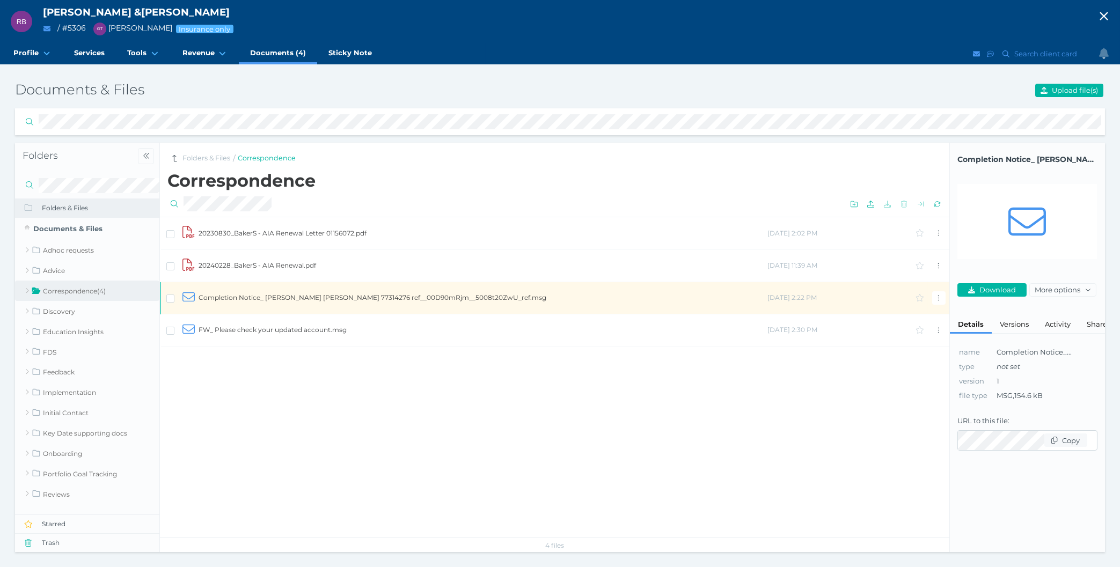
click at [351, 299] on td "Completion Notice_ [PERSON_NAME] [PERSON_NAME] 77314276 ref__00D90mRjm__5008t20…" at bounding box center [482, 298] width 569 height 32
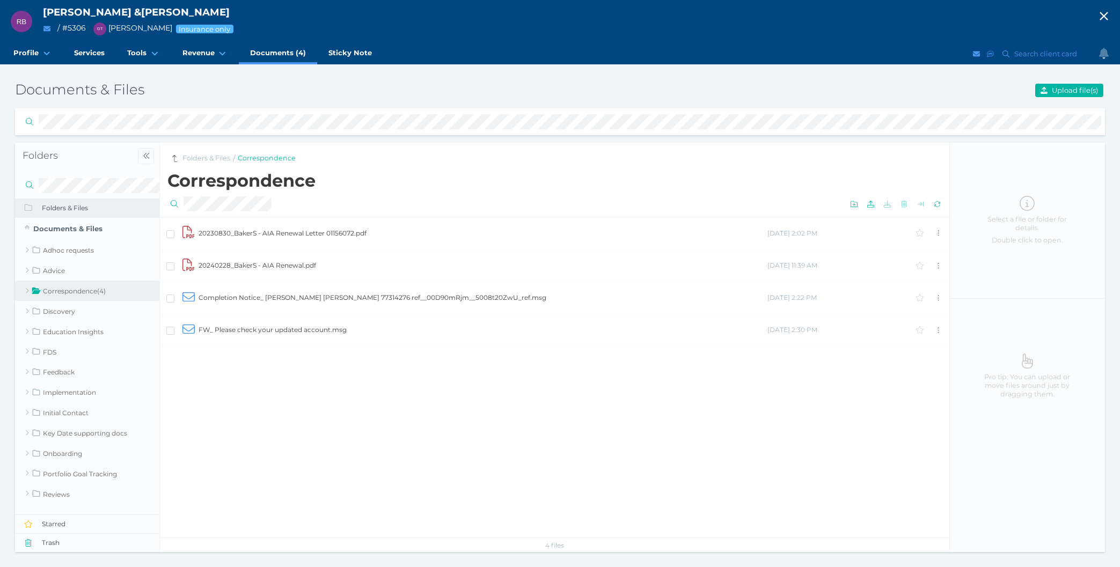
click at [351, 298] on td "Completion Notice_ [PERSON_NAME] [PERSON_NAME] 77314276 ref__00D90mRjm__5008t20…" at bounding box center [482, 298] width 569 height 32
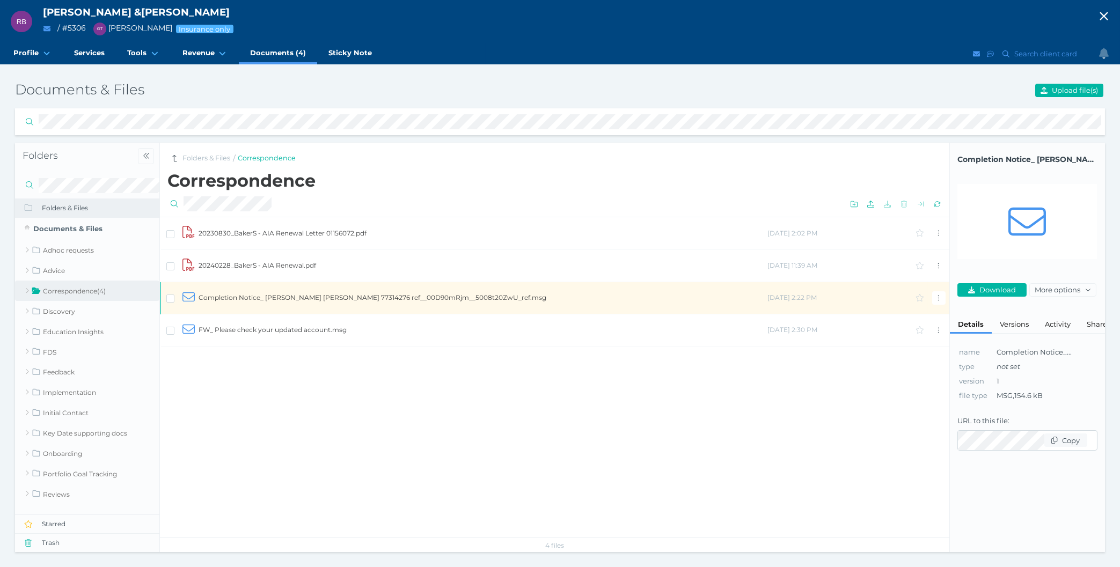
click at [225, 492] on div "20230830_BakerS - AIA Renewal Letter 01156072.pdf 12/09/2023 2:02 PM 20240228_B…" at bounding box center [554, 377] width 789 height 321
click at [279, 322] on td "FW_ Please check your updated account.msg" at bounding box center [482, 330] width 569 height 32
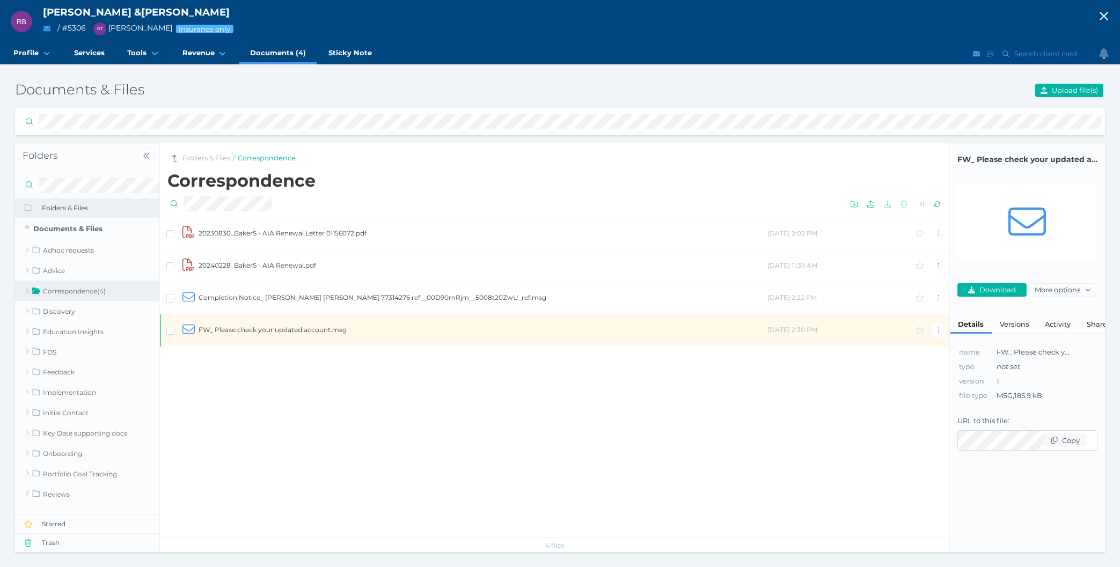
click at [268, 392] on div "20230830_BakerS - AIA Renewal Letter 01156072.pdf 12/09/2023 2:02 PM 20240228_B…" at bounding box center [554, 377] width 789 height 321
click at [269, 322] on td "FW_ Please check your updated account.msg" at bounding box center [482, 330] width 569 height 32
click at [638, 435] on div "20230830_BakerS - AIA Renewal Letter 01156072.pdf 12/09/2023 2:02 PM 20240228_B…" at bounding box center [554, 377] width 789 height 321
click at [386, 461] on div "20230830_BakerS - AIA Renewal Letter 01156072.pdf 12/09/2023 2:02 PM 20240228_B…" at bounding box center [554, 377] width 789 height 321
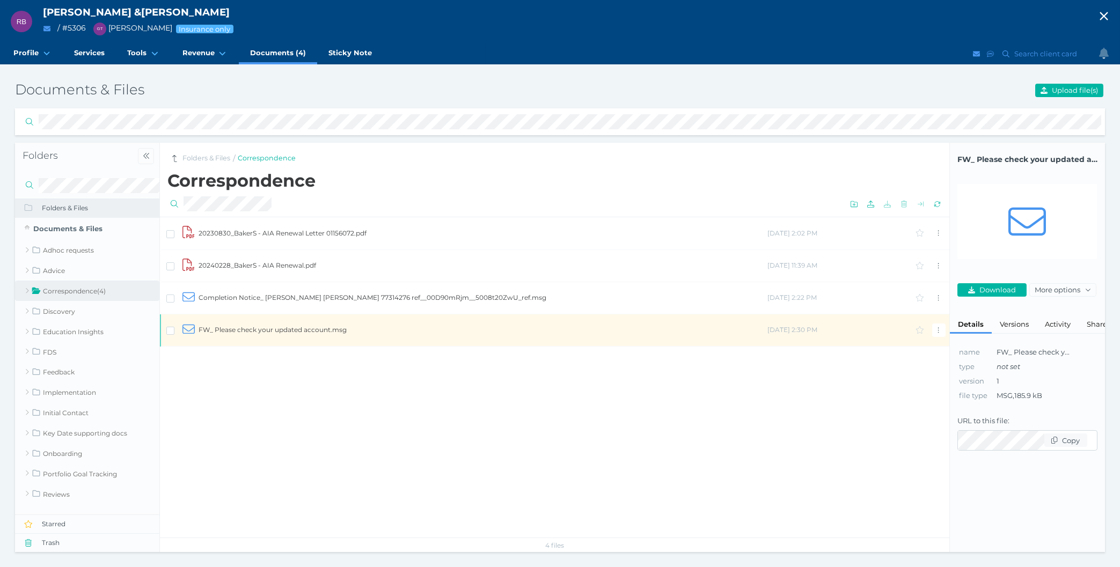
click at [299, 507] on div "20230830_BakerS - AIA Renewal Letter 01156072.pdf 12/09/2023 2:02 PM 20240228_B…" at bounding box center [554, 377] width 789 height 321
click at [424, 450] on div "20230830_BakerS - AIA Renewal Letter 01156072.pdf 12/09/2023 2:02 PM 20240228_B…" at bounding box center [554, 377] width 789 height 321
click at [330, 260] on td "20240228_BakerS - AIA Renewal.pdf" at bounding box center [482, 265] width 569 height 32
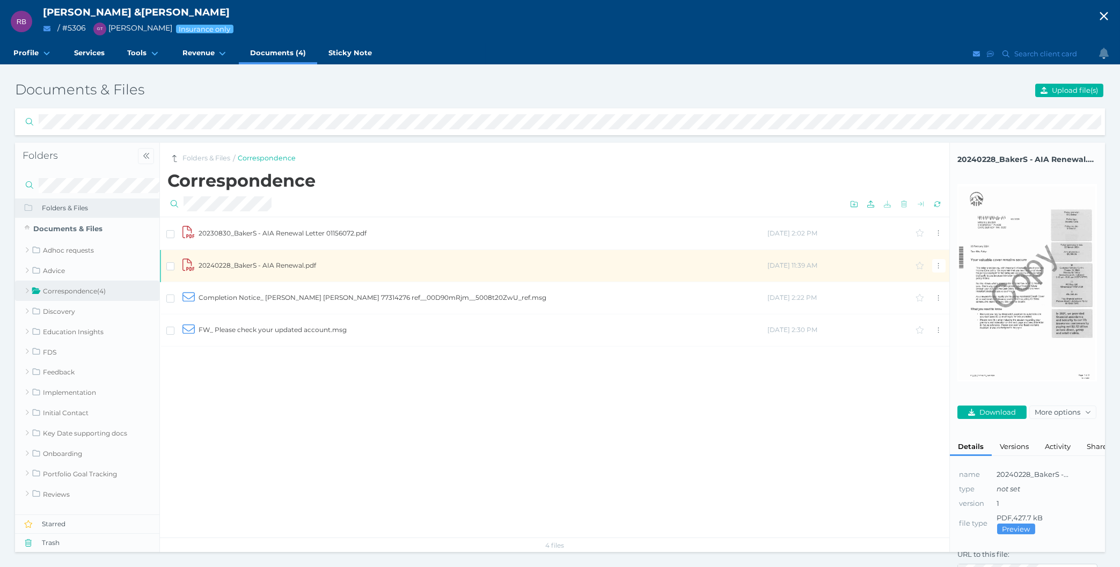
click at [420, 413] on div "20230830_BakerS - AIA Renewal Letter 01156072.pdf 12/09/2023 2:02 PM 20240228_B…" at bounding box center [554, 377] width 789 height 321
